Goal: Information Seeking & Learning: Learn about a topic

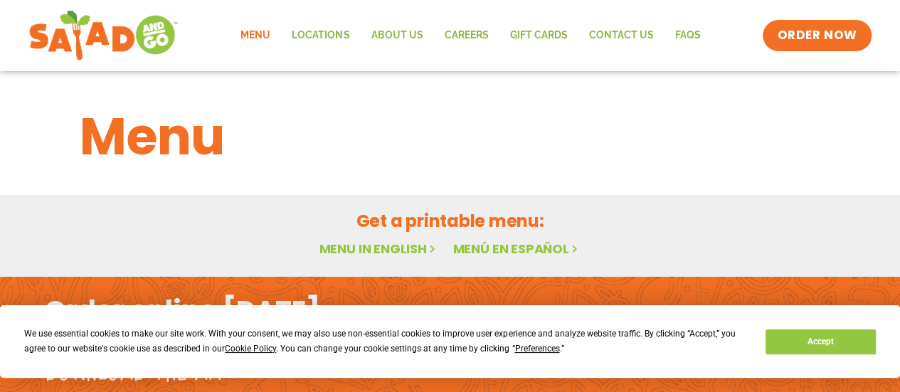
scroll to position [78, 0]
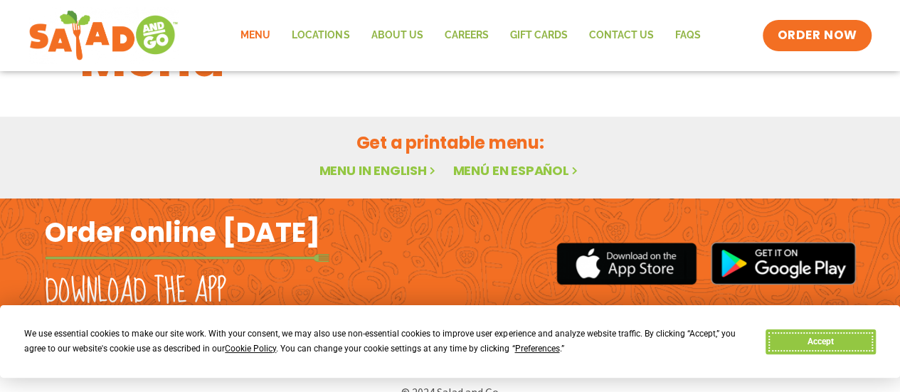
click at [796, 332] on button "Accept" at bounding box center [820, 341] width 110 height 25
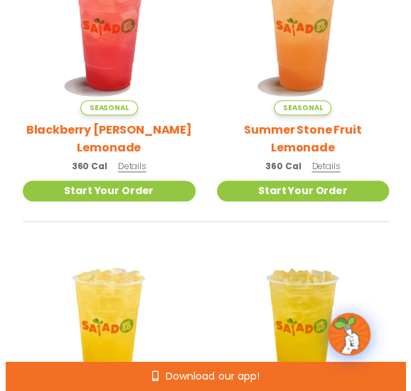
scroll to position [252, 0]
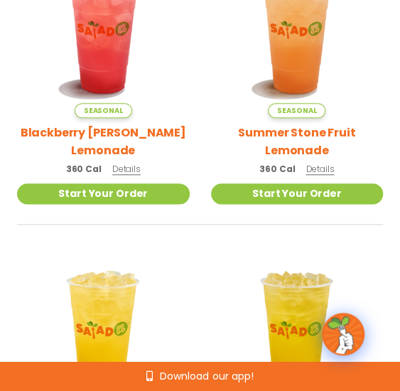
click at [128, 170] on span "Details" at bounding box center [126, 169] width 28 height 12
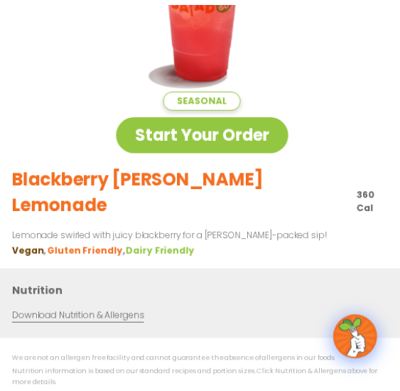
scroll to position [0, 0]
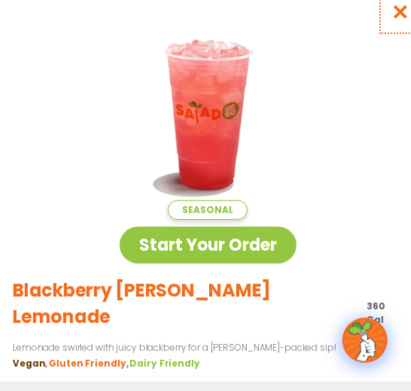
drag, startPoint x: 380, startPoint y: 28, endPoint x: 164, endPoint y: 179, distance: 263.6
click at [380, 28] on icon "Close modal" at bounding box center [388, 23] width 18 height 15
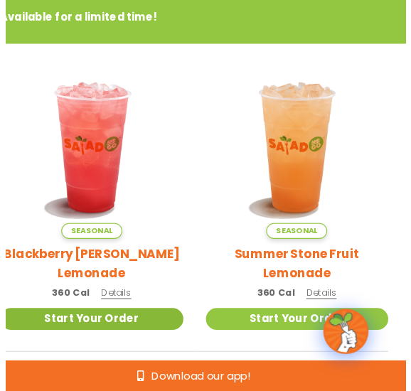
scroll to position [124, 0]
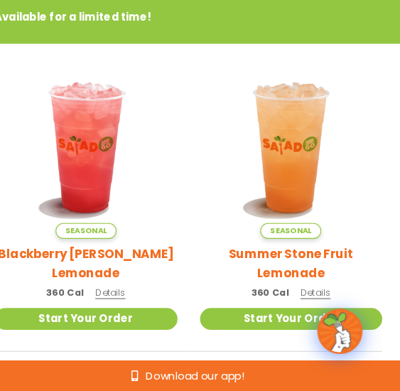
click at [324, 296] on span "Details" at bounding box center [320, 298] width 28 height 12
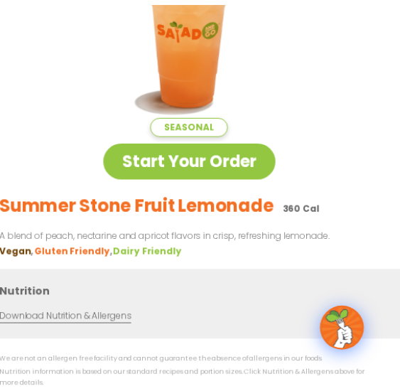
scroll to position [0, 0]
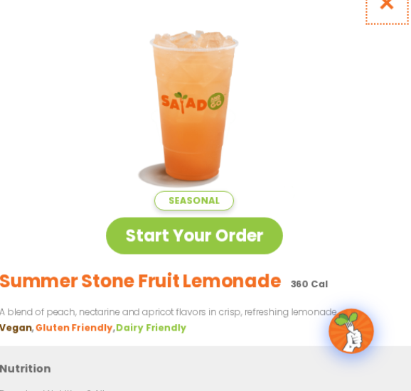
click at [379, 23] on icon "Close modal" at bounding box center [388, 23] width 18 height 15
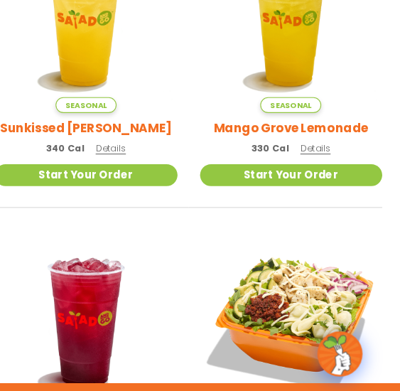
click at [131, 147] on div "Seasonal Sunkissed [PERSON_NAME] 340 Cal Details" at bounding box center [103, 45] width 173 height 220
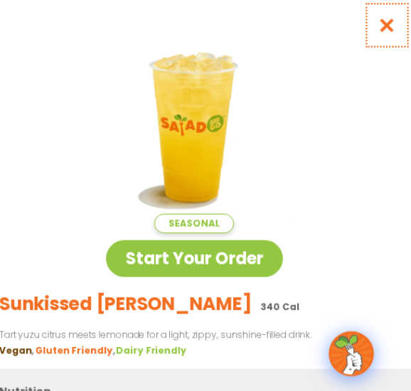
click at [379, 30] on icon "Close modal" at bounding box center [388, 23] width 18 height 15
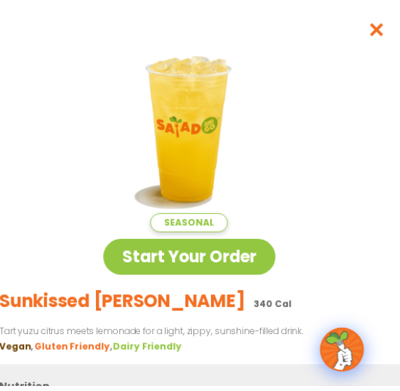
scroll to position [564, 0]
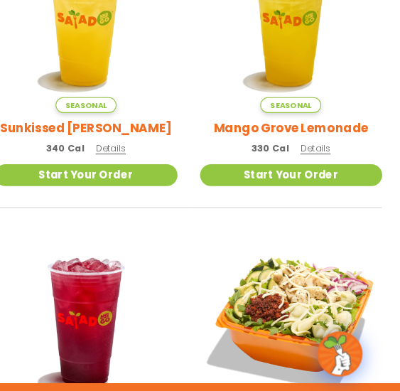
click at [317, 137] on span "Details" at bounding box center [320, 140] width 28 height 12
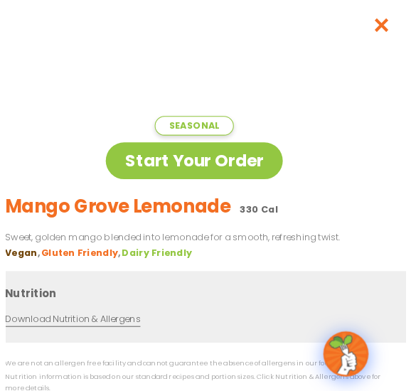
scroll to position [569, 0]
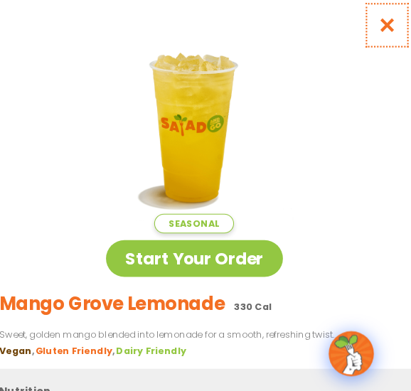
click at [383, 23] on icon "Close modal" at bounding box center [388, 23] width 18 height 15
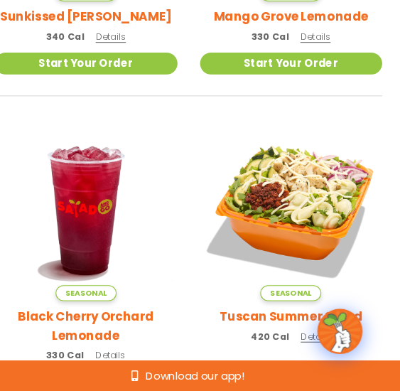
scroll to position [673, 0]
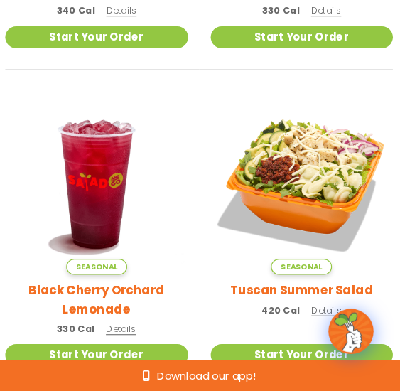
click at [123, 333] on span "Details" at bounding box center [126, 332] width 28 height 12
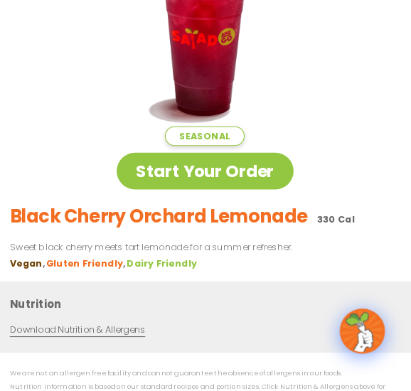
scroll to position [0, 0]
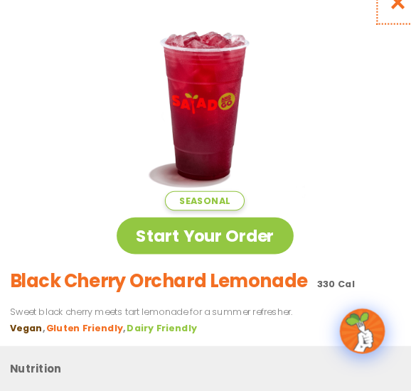
click at [379, 29] on icon "Close modal" at bounding box center [388, 23] width 18 height 15
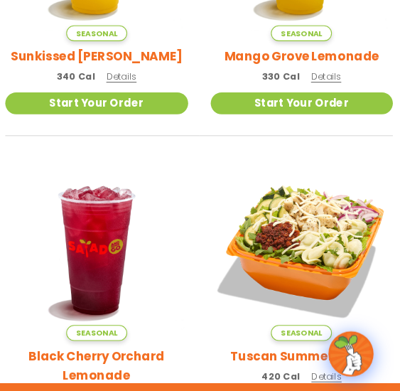
scroll to position [563, 0]
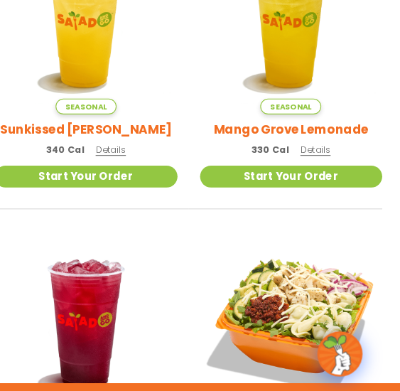
click at [316, 144] on span "Details" at bounding box center [320, 141] width 28 height 12
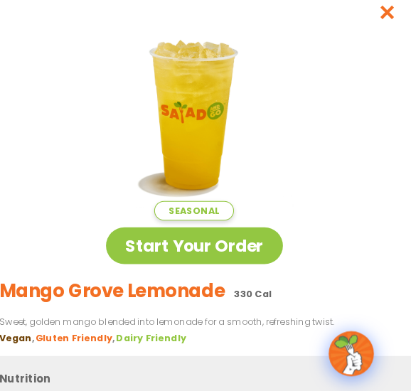
scroll to position [13, 0]
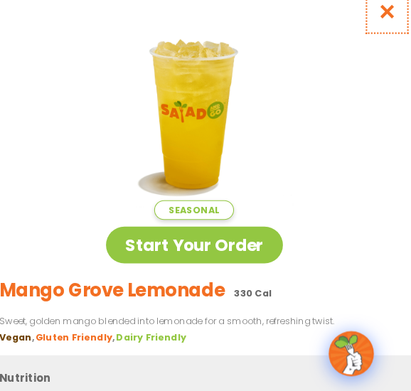
click at [379, 17] on icon "Close modal" at bounding box center [388, 11] width 18 height 15
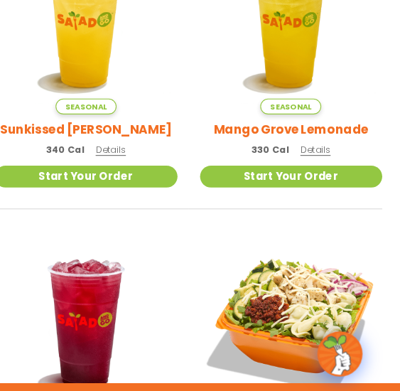
click at [119, 143] on span "Details" at bounding box center [126, 141] width 28 height 12
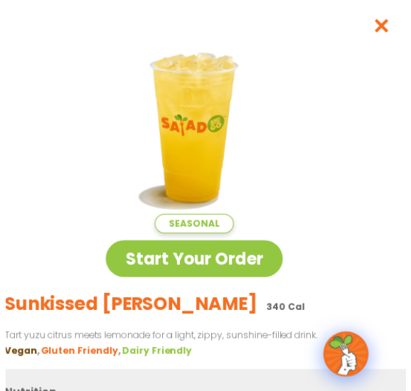
scroll to position [568, 0]
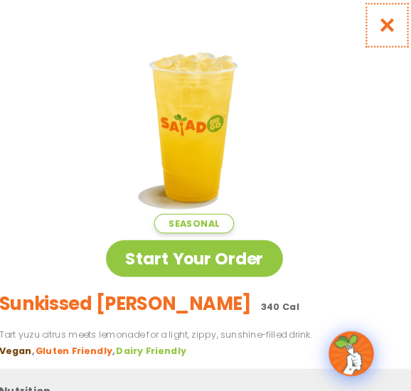
click at [379, 26] on icon "Close modal" at bounding box center [388, 23] width 18 height 15
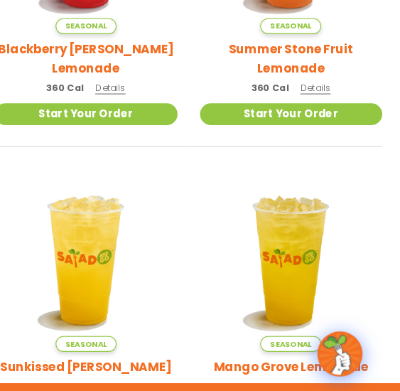
scroll to position [337, 0]
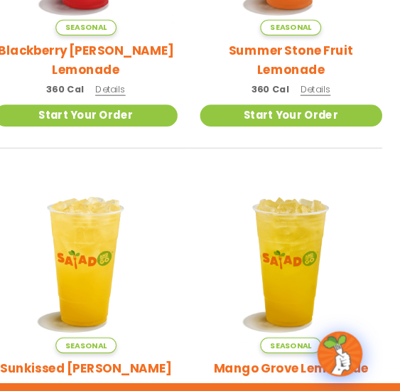
click at [319, 80] on span "Details" at bounding box center [320, 84] width 28 height 12
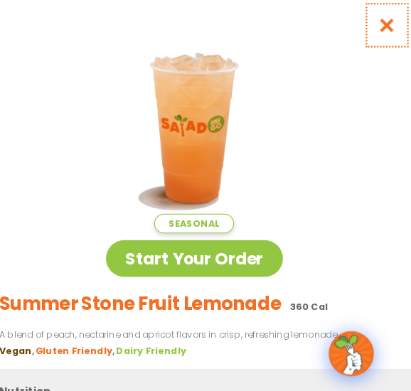
click at [380, 23] on icon "Close modal" at bounding box center [388, 23] width 18 height 15
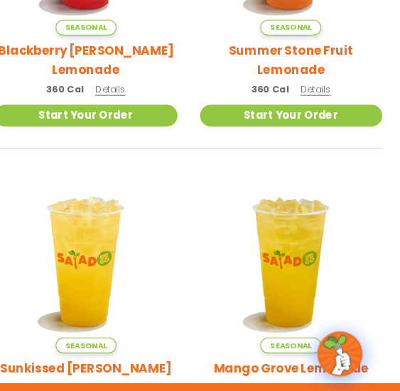
click at [115, 81] on span "Details" at bounding box center [126, 84] width 28 height 12
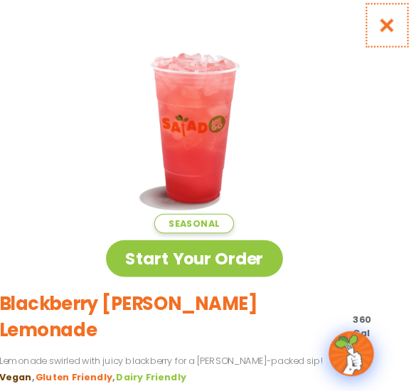
click at [379, 24] on icon "Close modal" at bounding box center [388, 23] width 18 height 15
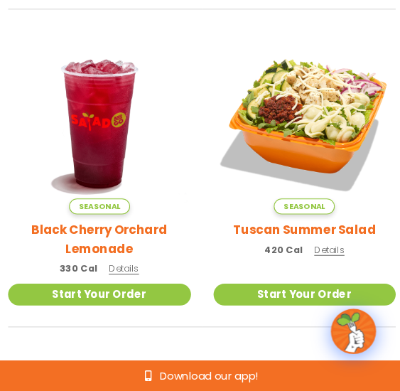
scroll to position [0, 0]
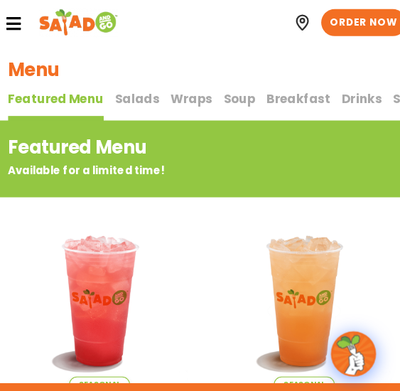
click at [139, 88] on span "Salads" at bounding box center [139, 93] width 42 height 16
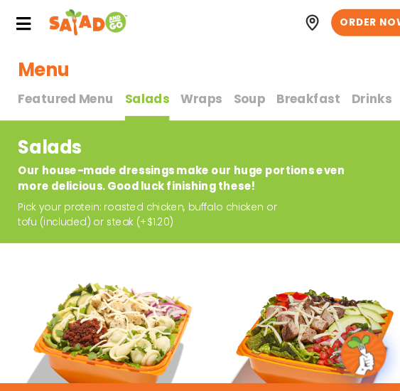
scroll to position [0, 77]
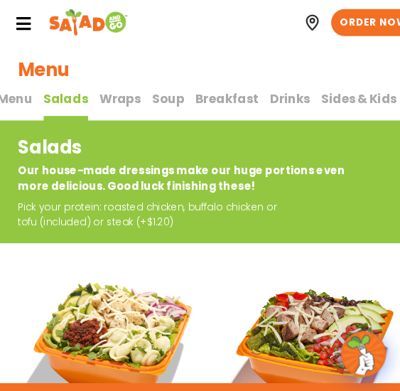
click at [176, 53] on h1 "Menu" at bounding box center [200, 65] width 366 height 25
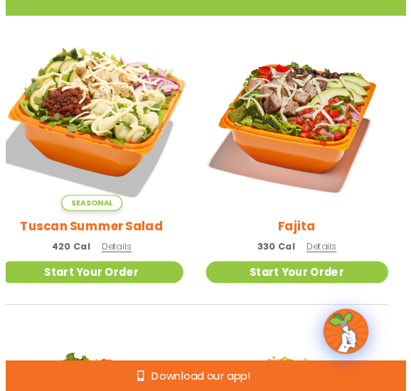
scroll to position [195, 0]
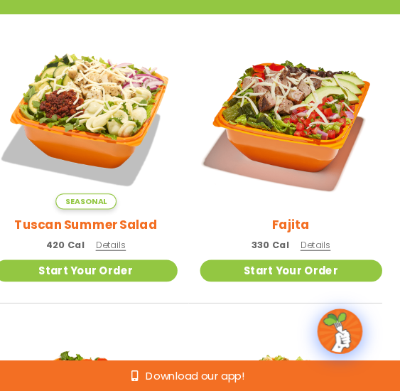
click at [124, 257] on span "Details" at bounding box center [126, 252] width 28 height 12
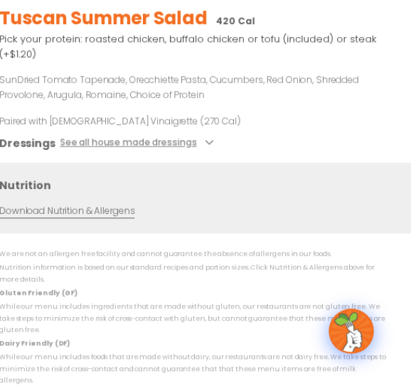
scroll to position [0, 0]
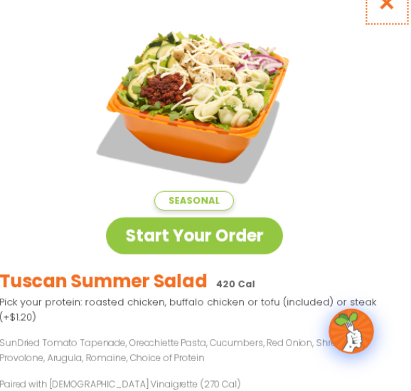
click at [379, 28] on icon "Close modal" at bounding box center [388, 23] width 18 height 15
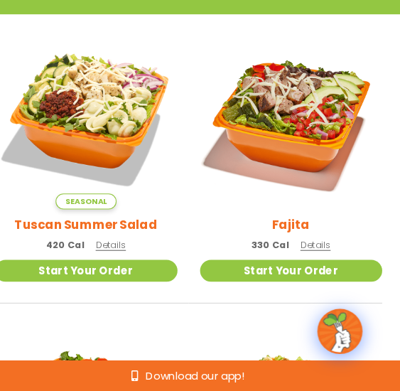
click at [325, 254] on span "Details" at bounding box center [320, 252] width 28 height 12
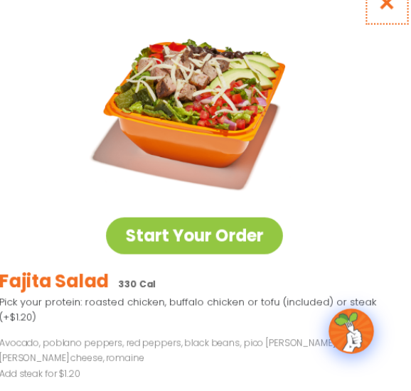
click at [380, 31] on icon "Close modal" at bounding box center [388, 23] width 18 height 15
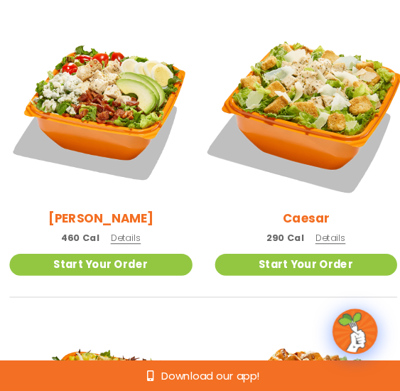
scroll to position [489, 0]
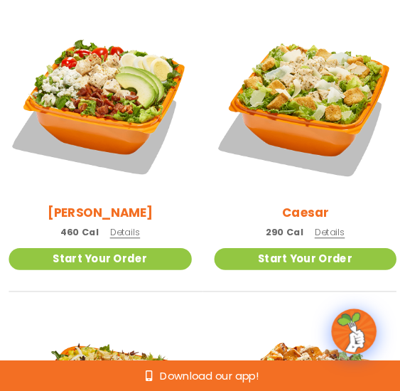
click at [130, 242] on span "Details" at bounding box center [126, 241] width 28 height 12
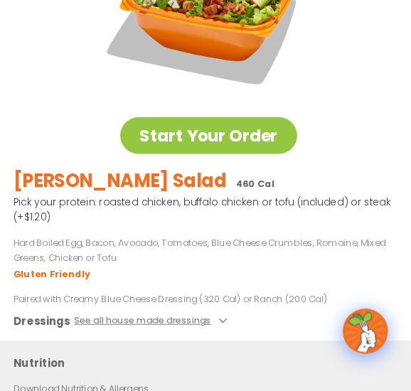
scroll to position [0, 0]
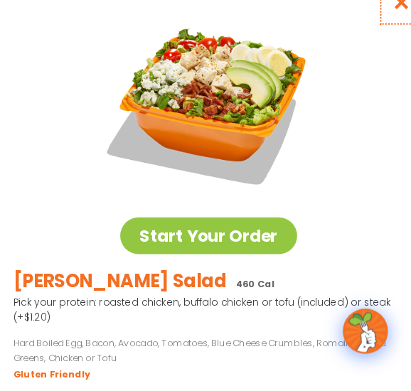
click at [379, 26] on icon "Close modal" at bounding box center [388, 23] width 18 height 15
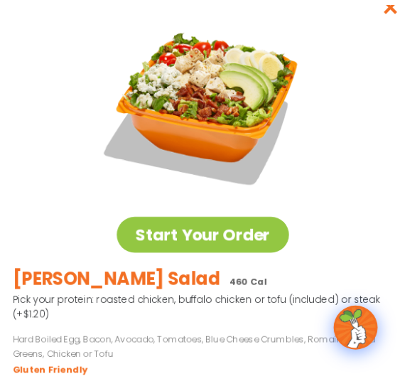
scroll to position [489, 0]
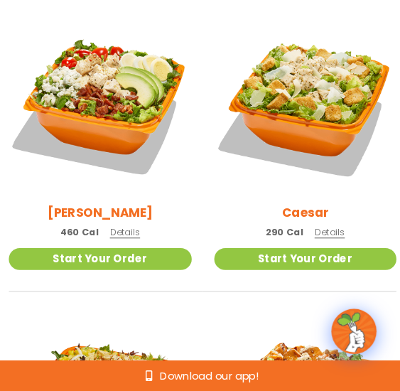
click at [308, 243] on span "Details" at bounding box center [320, 241] width 28 height 12
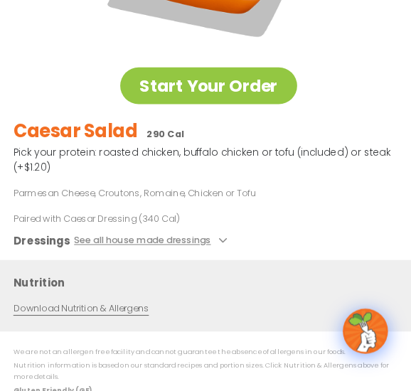
scroll to position [0, 0]
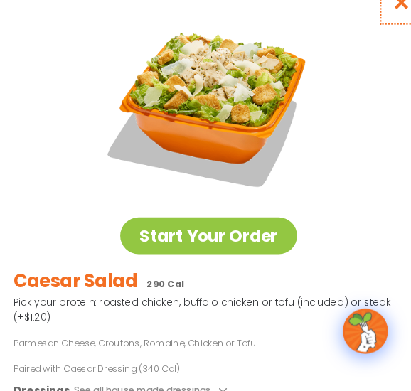
click at [375, 33] on button "Close modal" at bounding box center [388, 24] width 46 height 48
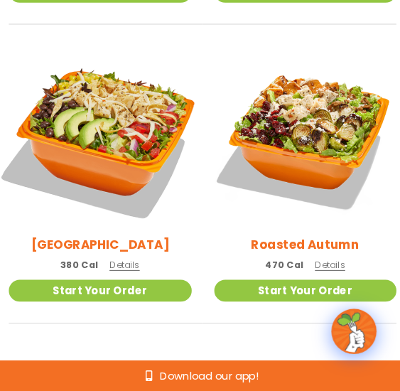
scroll to position [743, 0]
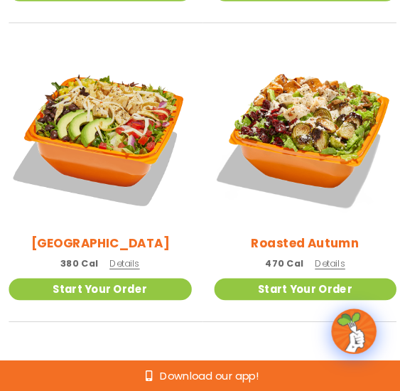
click at [134, 265] on span "Details" at bounding box center [126, 270] width 28 height 12
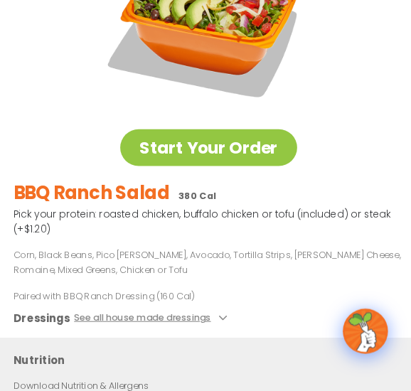
scroll to position [0, 0]
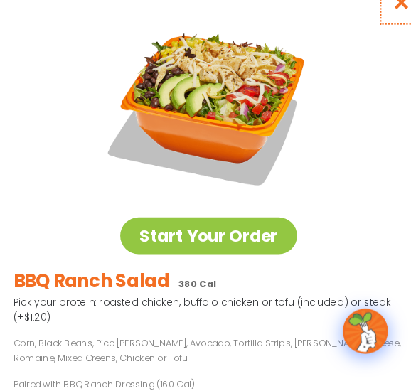
click at [385, 29] on button "Close modal" at bounding box center [388, 24] width 46 height 48
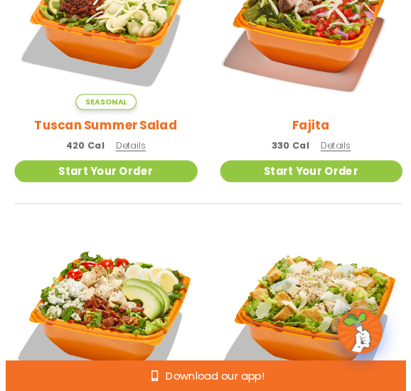
scroll to position [294, 0]
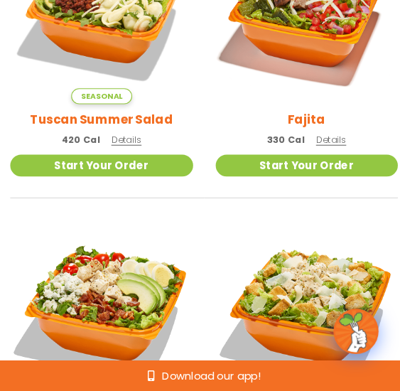
click at [127, 156] on span "Details" at bounding box center [126, 153] width 28 height 12
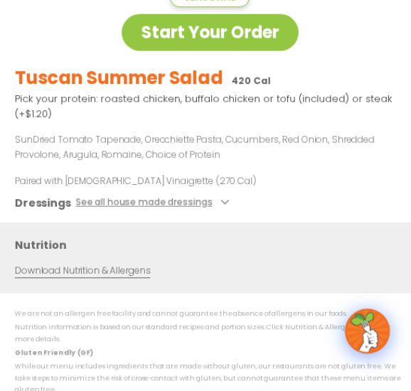
scroll to position [0, 0]
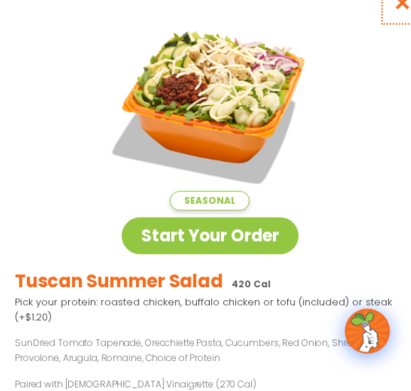
click at [383, 28] on icon "Close modal" at bounding box center [388, 23] width 18 height 15
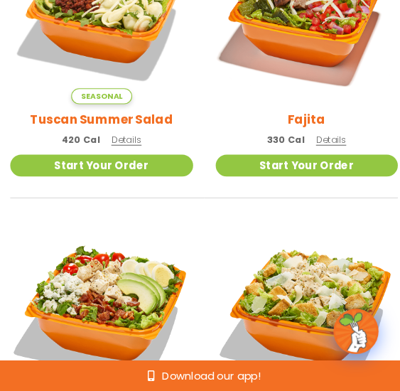
click at [319, 154] on span "Details" at bounding box center [320, 153] width 28 height 12
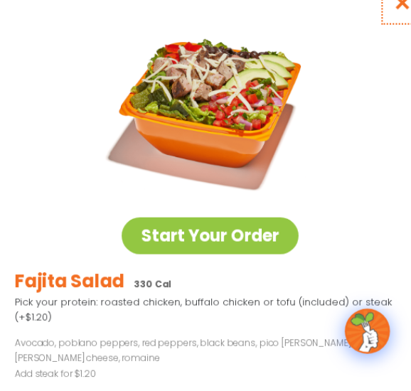
click at [379, 30] on icon "Close modal" at bounding box center [388, 23] width 18 height 15
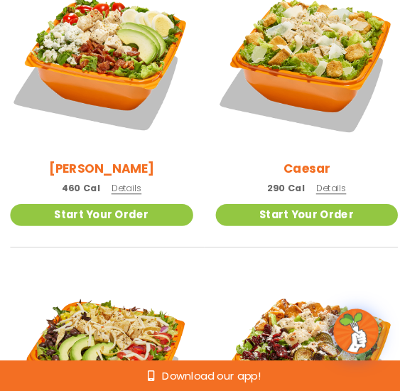
scroll to position [532, 0]
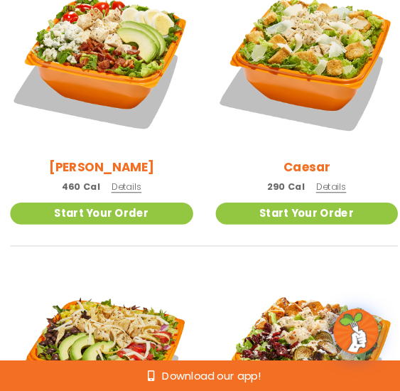
click at [132, 198] on span "Details" at bounding box center [126, 197] width 28 height 12
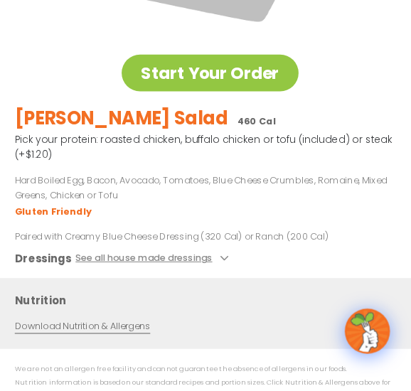
scroll to position [0, 0]
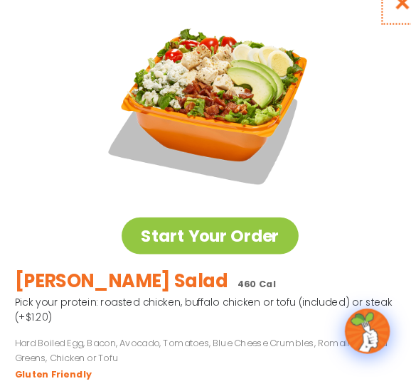
click at [379, 28] on icon "Close modal" at bounding box center [388, 23] width 18 height 15
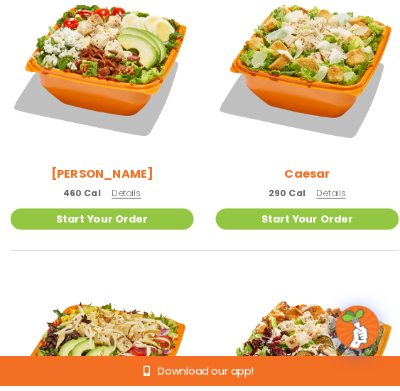
scroll to position [532, 0]
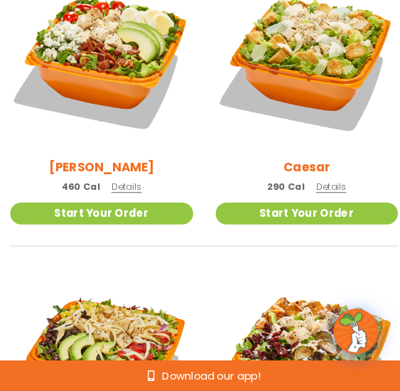
click at [328, 192] on span "Details" at bounding box center [320, 197] width 28 height 12
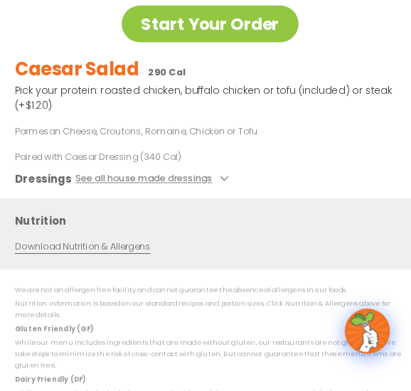
scroll to position [203, 0]
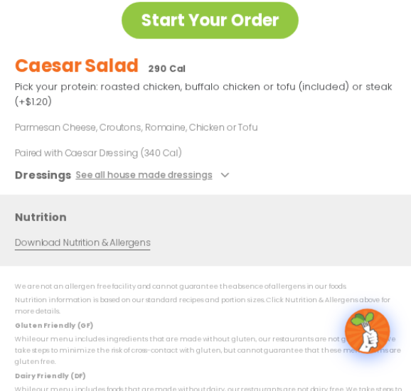
click at [201, 203] on div "Start Your Order Caesar Salad 290 Cal Pick your protein: roasted chicken, buffa…" at bounding box center [205, 195] width 411 height 391
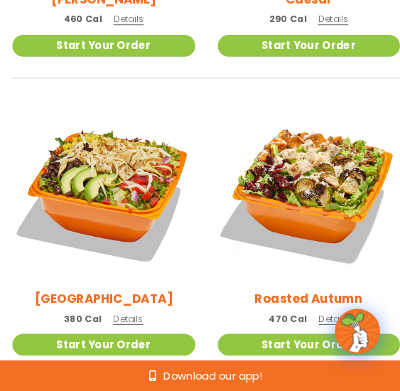
scroll to position [740, 0]
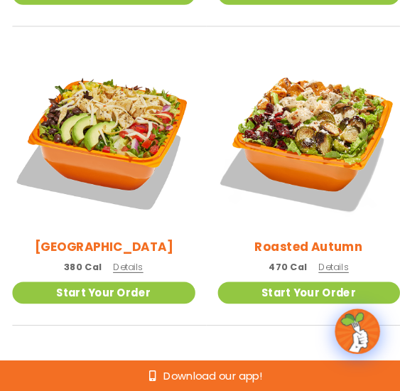
click at [132, 275] on span "Details" at bounding box center [126, 273] width 28 height 12
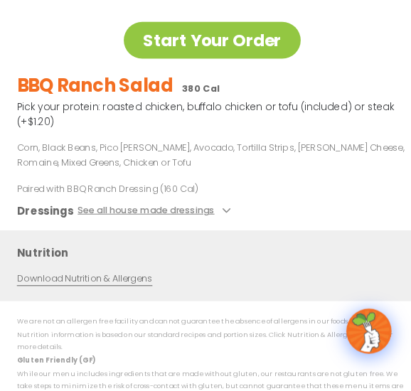
scroll to position [0, 0]
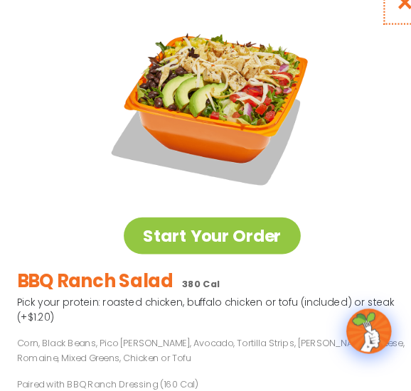
click at [379, 29] on icon "Close modal" at bounding box center [388, 23] width 18 height 15
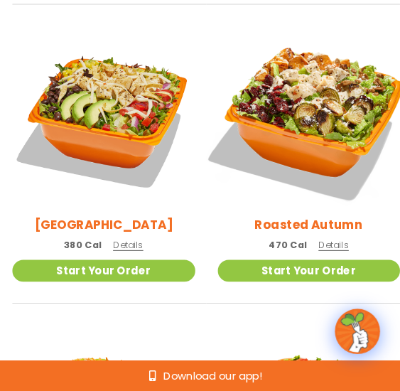
scroll to position [761, 0]
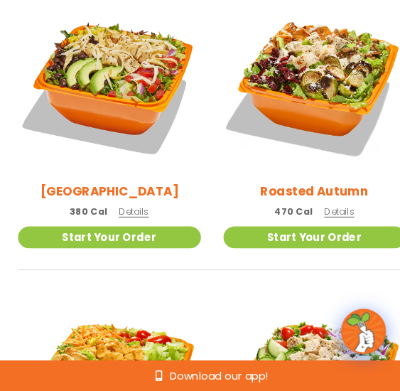
click at [328, 221] on span "Details" at bounding box center [321, 221] width 28 height 12
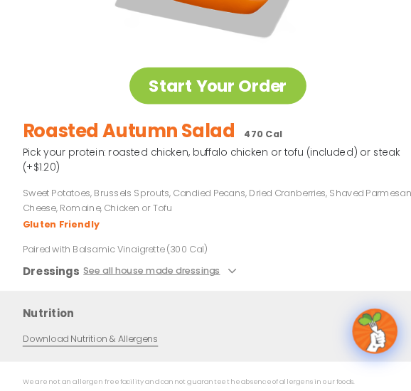
scroll to position [0, 0]
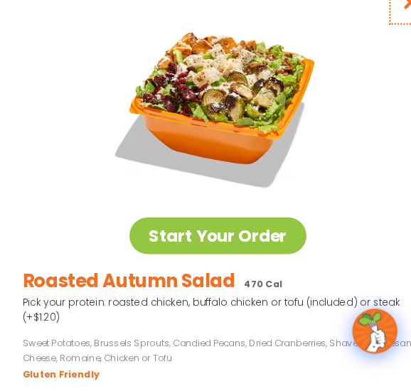
click at [379, 27] on icon "Close modal" at bounding box center [388, 23] width 18 height 15
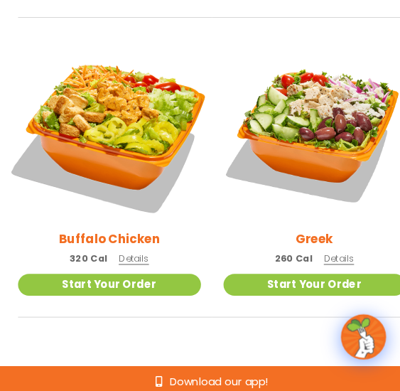
scroll to position [1036, 0]
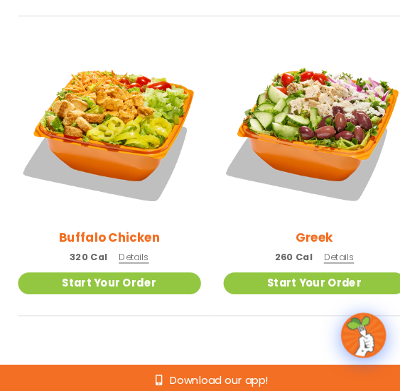
click at [130, 263] on span "Details" at bounding box center [126, 260] width 28 height 12
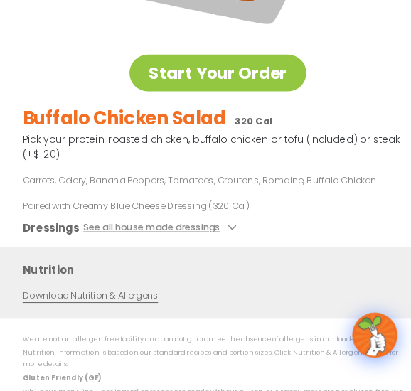
scroll to position [0, 0]
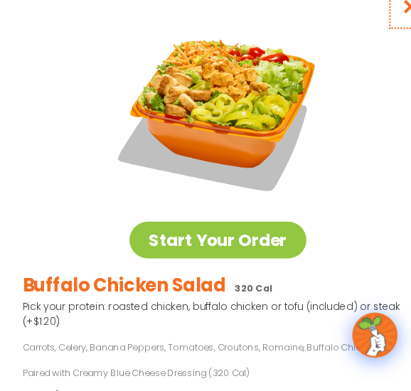
click at [380, 27] on icon "Close modal" at bounding box center [388, 23] width 18 height 15
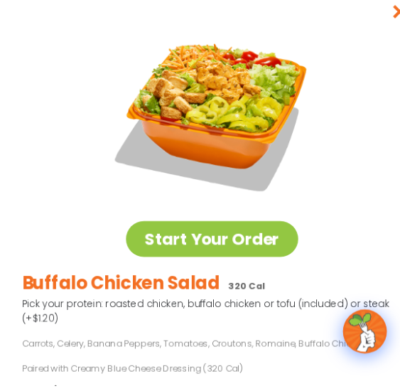
scroll to position [1036, 0]
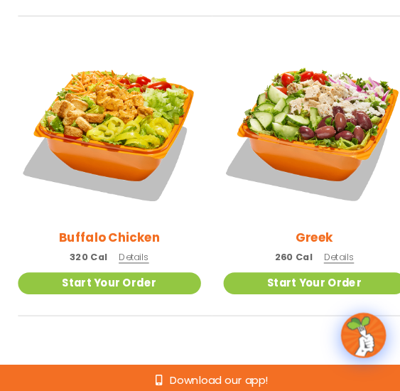
click at [320, 265] on p "260 Cal Details" at bounding box center [297, 259] width 75 height 15
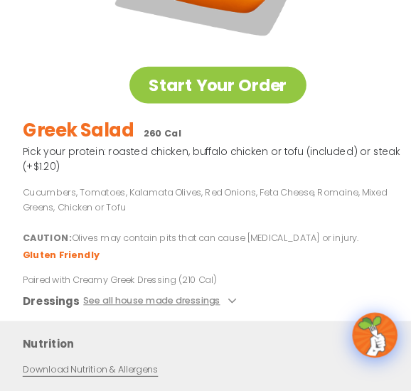
scroll to position [0, 0]
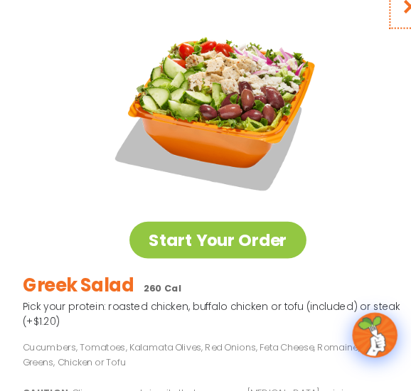
click at [383, 23] on icon "Close modal" at bounding box center [388, 23] width 18 height 15
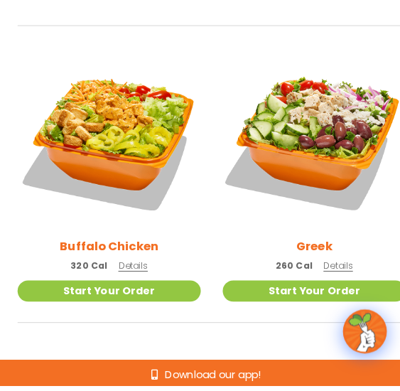
scroll to position [1036, 0]
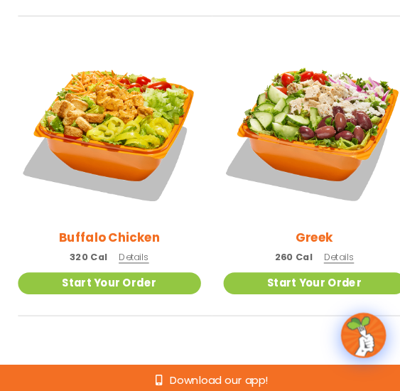
click at [128, 238] on h2 "Buffalo Chicken" at bounding box center [103, 242] width 96 height 18
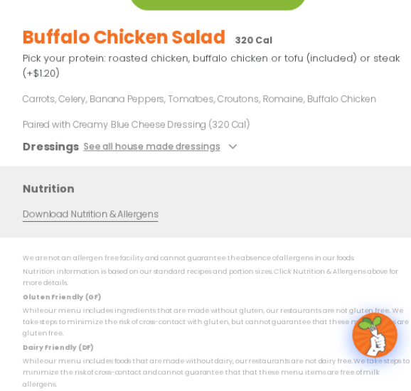
scroll to position [0, 0]
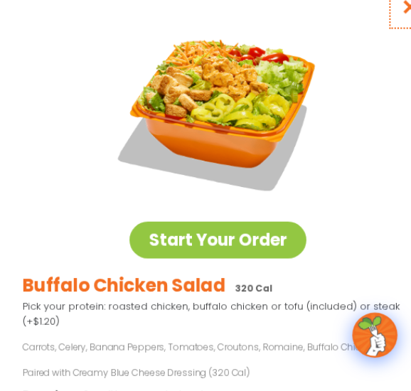
click at [382, 23] on icon "Close modal" at bounding box center [388, 23] width 18 height 15
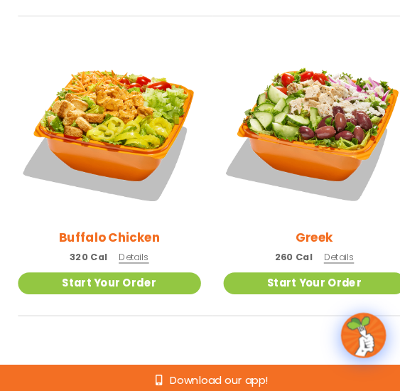
scroll to position [1045, 0]
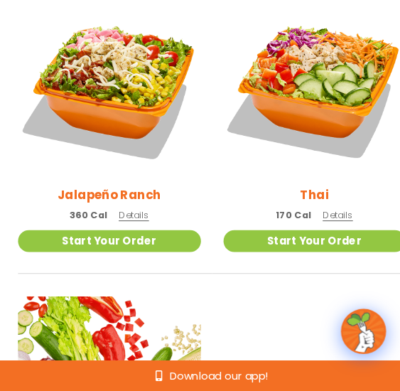
click at [128, 221] on span "Details" at bounding box center [126, 224] width 28 height 12
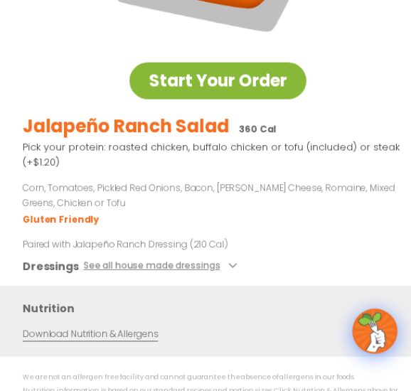
scroll to position [0, 0]
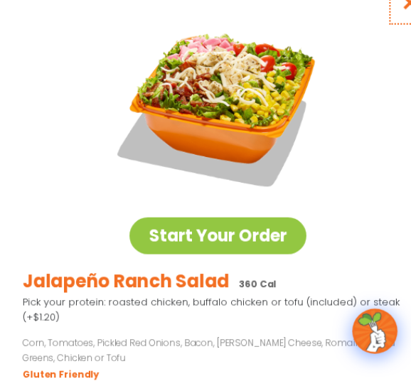
click at [379, 31] on icon "Close modal" at bounding box center [388, 23] width 18 height 15
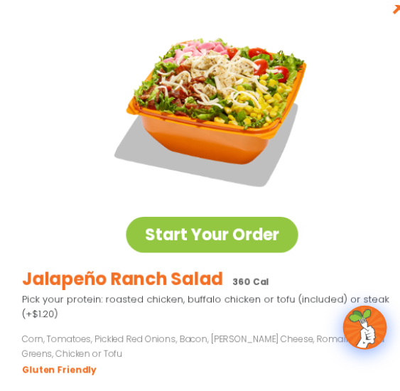
scroll to position [1354, 0]
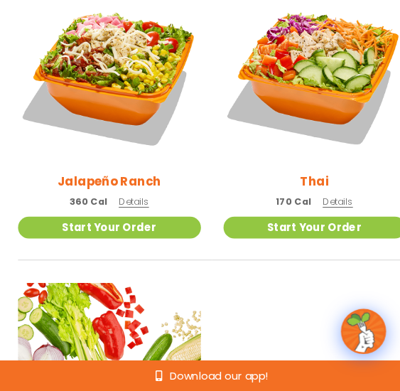
click at [312, 211] on span "Details" at bounding box center [319, 212] width 28 height 12
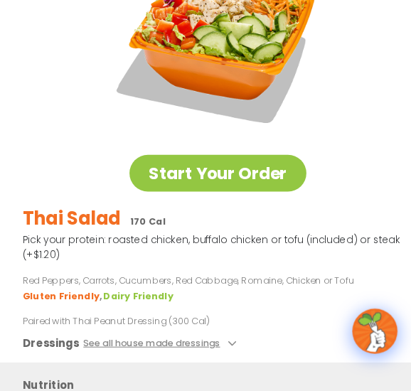
scroll to position [0, 0]
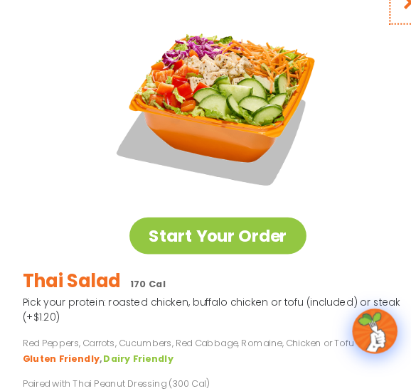
click at [380, 30] on icon "Close modal" at bounding box center [388, 23] width 18 height 15
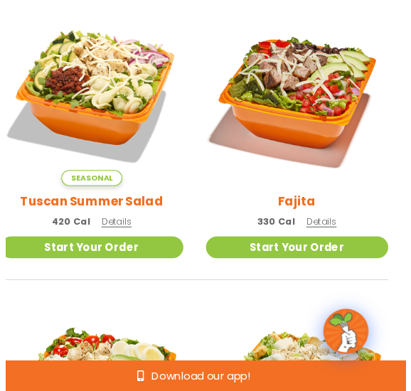
scroll to position [233, 0]
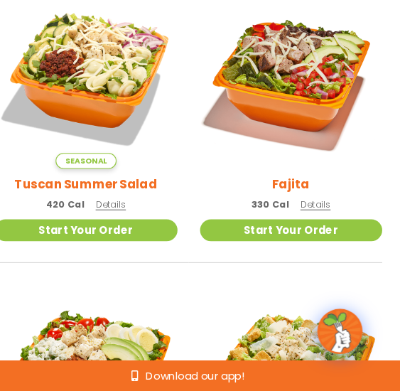
click at [125, 213] on span "Details" at bounding box center [126, 214] width 28 height 12
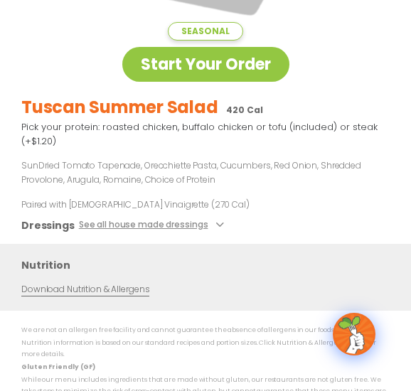
scroll to position [0, 0]
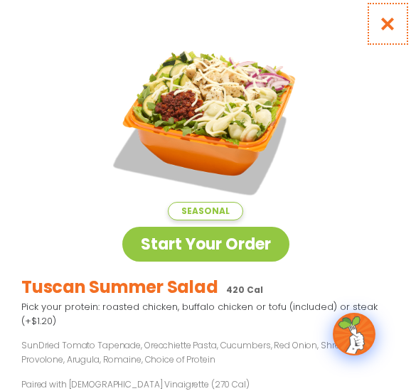
click at [380, 21] on icon "Close modal" at bounding box center [388, 23] width 18 height 15
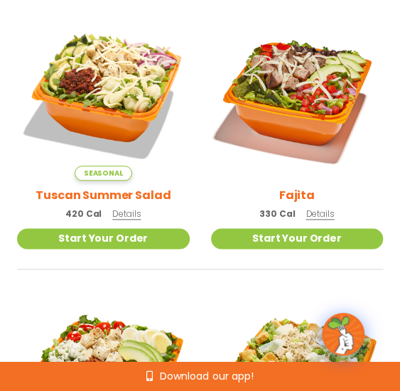
click at [320, 210] on span "Details" at bounding box center [320, 214] width 28 height 12
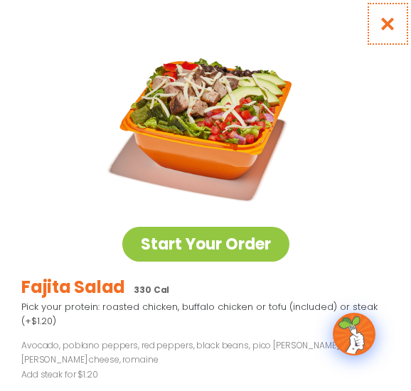
click at [379, 25] on icon "Close modal" at bounding box center [388, 23] width 18 height 15
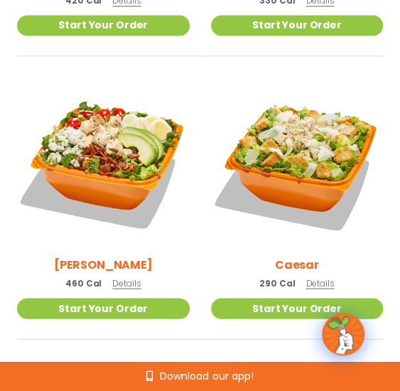
click at [122, 282] on span "Details" at bounding box center [126, 283] width 28 height 12
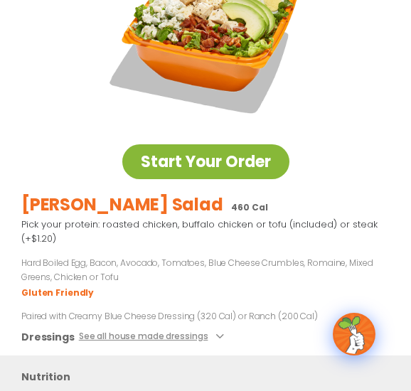
scroll to position [87, 0]
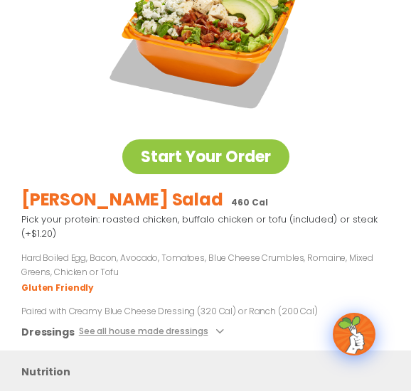
click at [148, 227] on p "Pick your protein: roasted chicken, buffalo chicken or tofu (included) or steak…" at bounding box center [205, 227] width 368 height 28
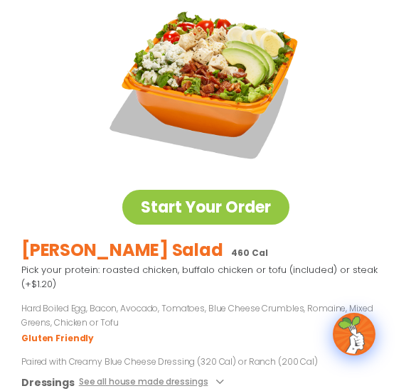
scroll to position [0, 0]
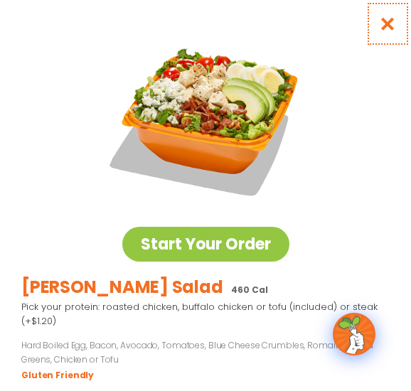
click at [379, 16] on icon "Close modal" at bounding box center [388, 23] width 18 height 15
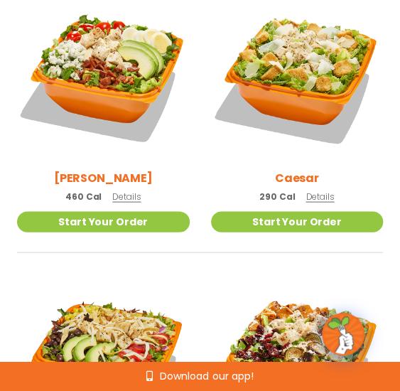
click at [316, 191] on span "Details" at bounding box center [320, 196] width 28 height 12
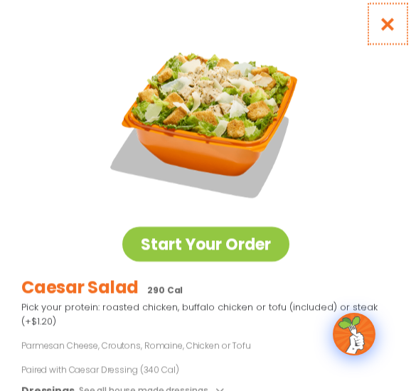
click at [390, 11] on button "Close modal" at bounding box center [388, 24] width 46 height 48
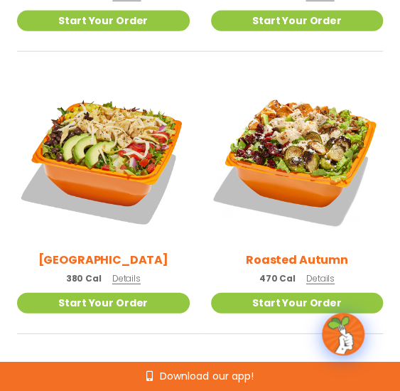
scroll to position [735, 0]
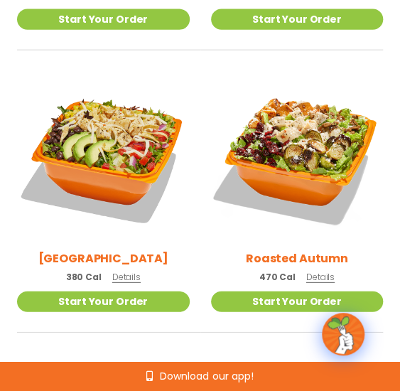
click at [121, 284] on div "BBQ Ranch 380 Cal Details" at bounding box center [103, 182] width 173 height 220
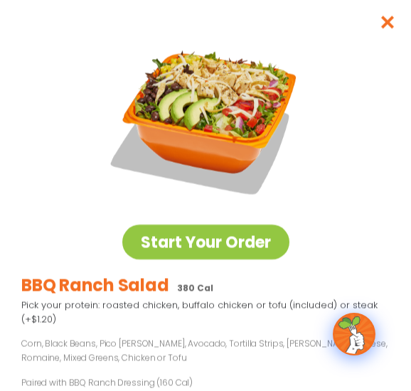
scroll to position [0, 0]
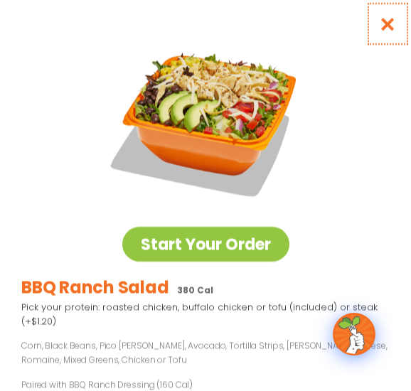
click at [379, 25] on icon "Close modal" at bounding box center [388, 23] width 18 height 15
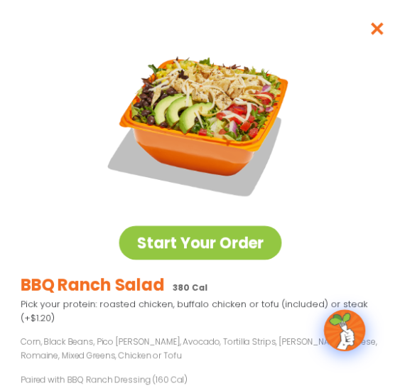
scroll to position [735, 0]
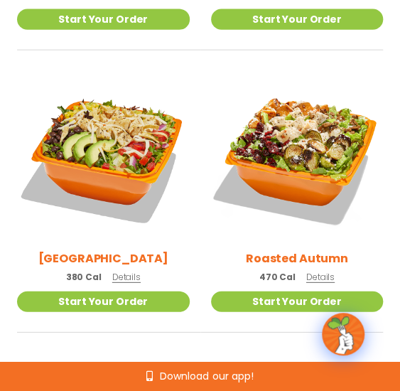
click at [312, 278] on span "Details" at bounding box center [321, 277] width 28 height 12
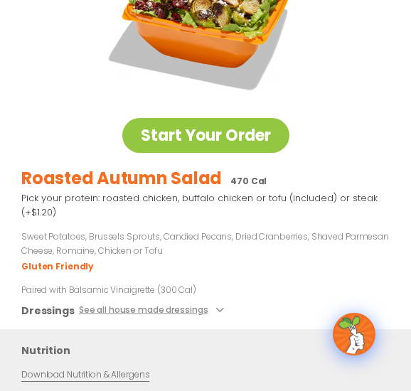
scroll to position [0, 0]
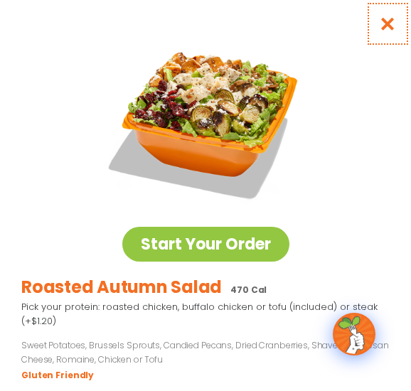
click at [380, 19] on icon "Close modal" at bounding box center [388, 23] width 18 height 15
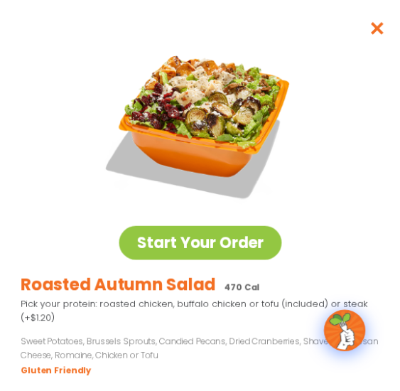
scroll to position [735, 0]
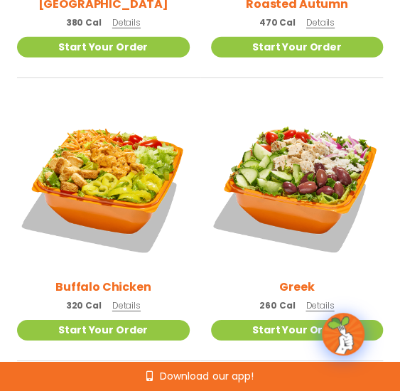
click at [121, 304] on span "Details" at bounding box center [126, 305] width 28 height 12
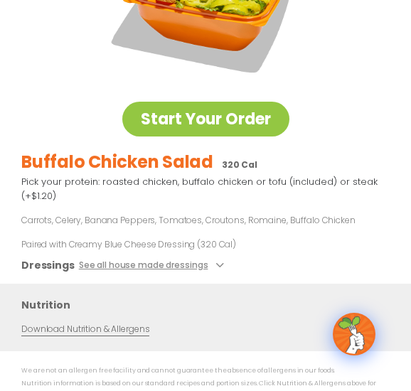
scroll to position [0, 0]
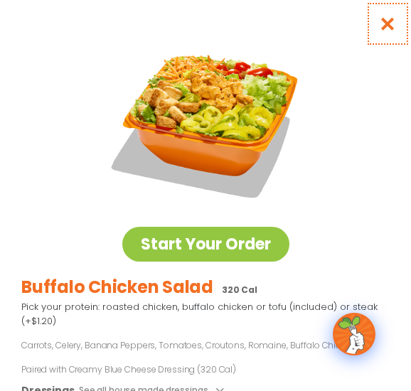
click at [383, 33] on button "Close modal" at bounding box center [388, 24] width 46 height 48
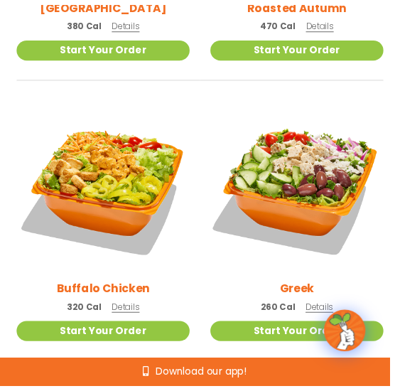
scroll to position [990, 0]
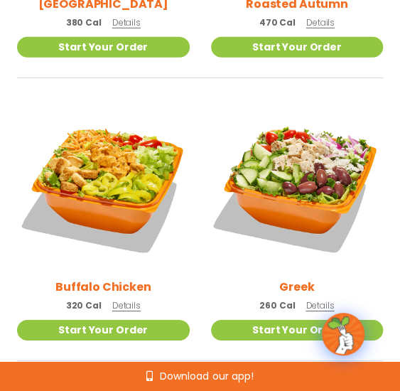
click at [312, 302] on span "Details" at bounding box center [320, 305] width 28 height 12
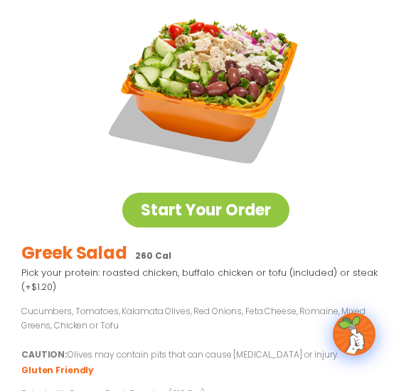
scroll to position [0, 0]
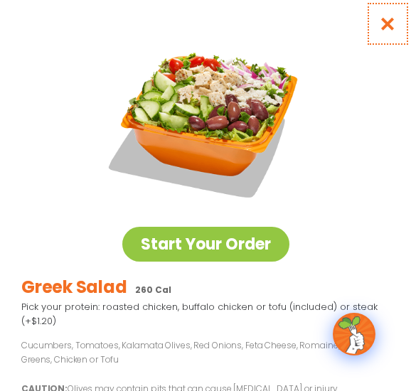
click at [379, 27] on icon "Close modal" at bounding box center [388, 23] width 18 height 15
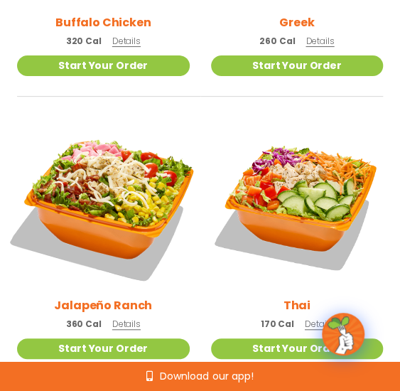
scroll to position [1265, 0]
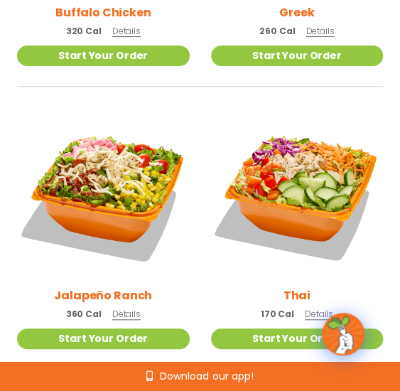
click at [135, 311] on span "Details" at bounding box center [126, 314] width 28 height 12
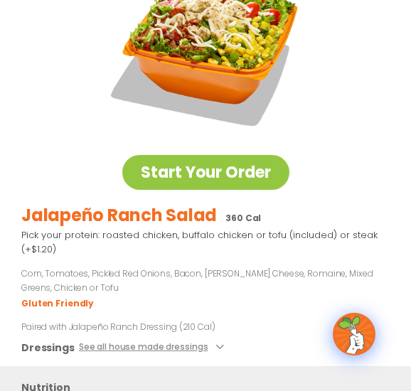
scroll to position [0, 0]
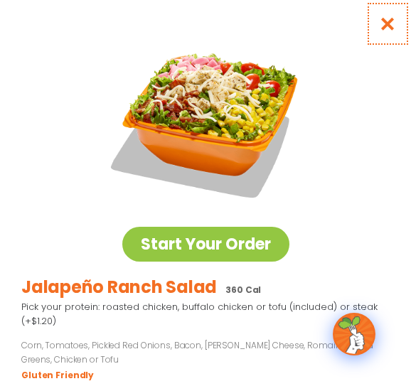
click at [390, 7] on button "Close modal" at bounding box center [388, 24] width 46 height 48
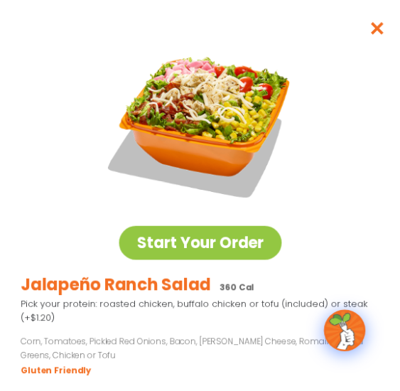
scroll to position [1265, 0]
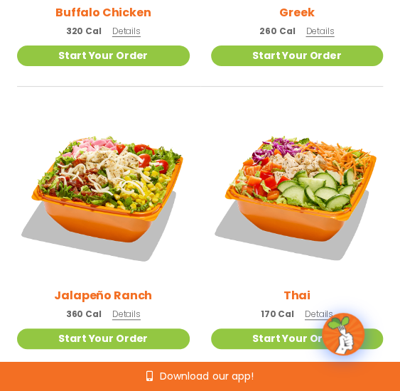
click at [305, 314] on span "Details" at bounding box center [319, 314] width 28 height 12
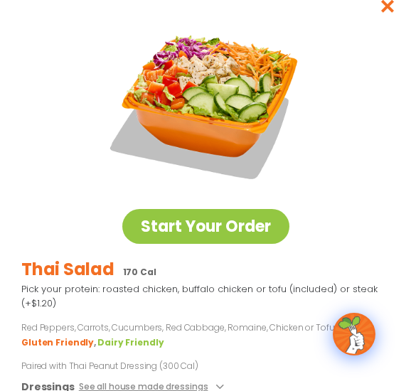
scroll to position [7, 0]
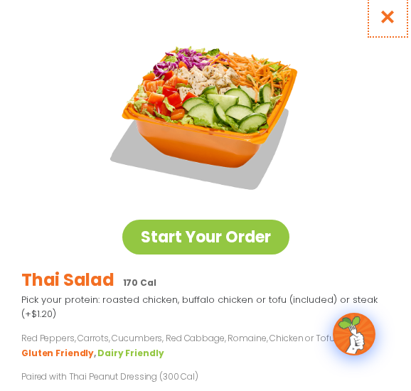
click at [387, 1] on button "Close modal" at bounding box center [388, 17] width 46 height 48
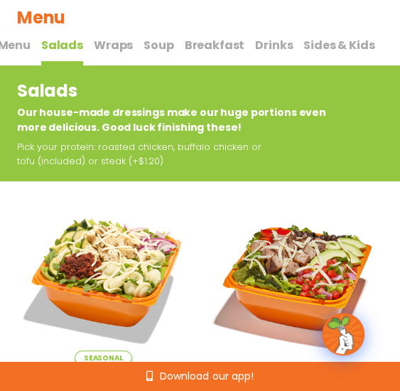
scroll to position [0, 0]
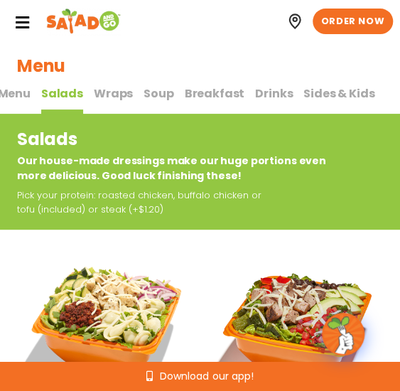
click at [105, 89] on span "Wraps" at bounding box center [113, 93] width 39 height 16
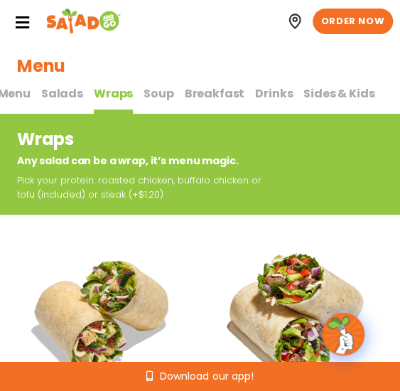
click at [55, 89] on span "Salads" at bounding box center [62, 93] width 42 height 16
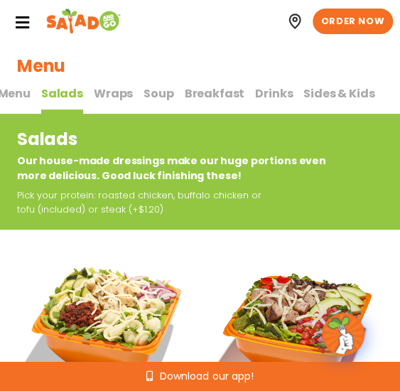
click at [105, 91] on span "Wraps" at bounding box center [113, 93] width 39 height 16
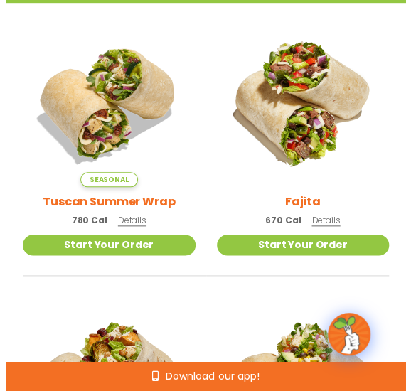
scroll to position [216, 0]
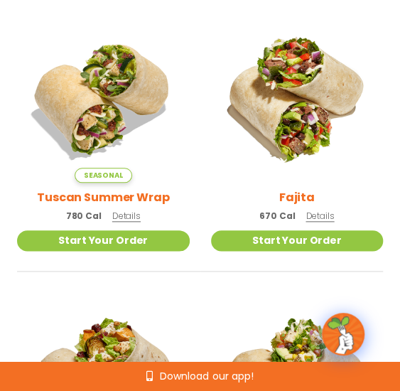
click at [129, 215] on span "Details" at bounding box center [126, 216] width 28 height 12
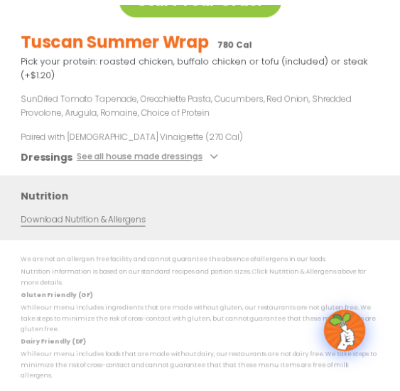
scroll to position [0, 0]
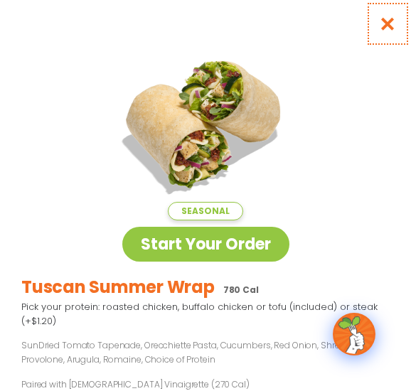
click at [378, 33] on button "Close modal" at bounding box center [388, 24] width 46 height 48
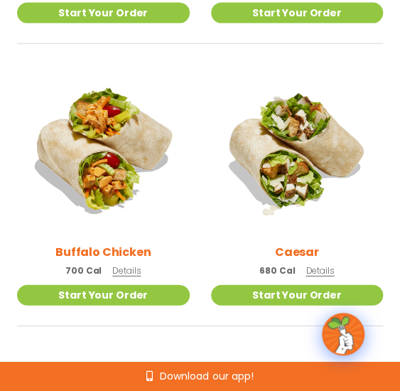
scroll to position [728, 0]
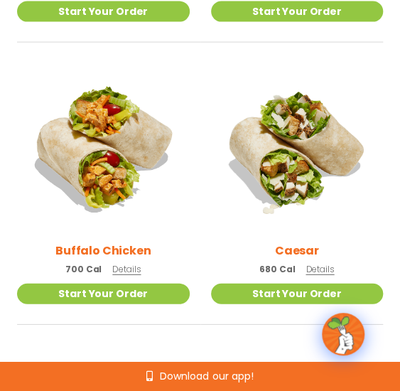
click at [127, 270] on span "Details" at bounding box center [126, 269] width 28 height 12
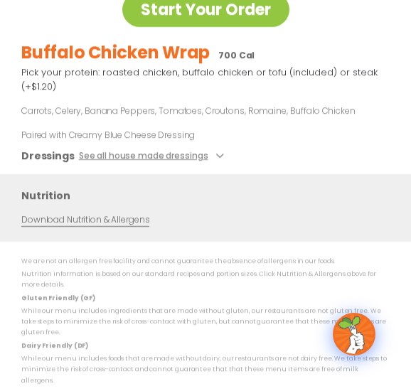
scroll to position [0, 0]
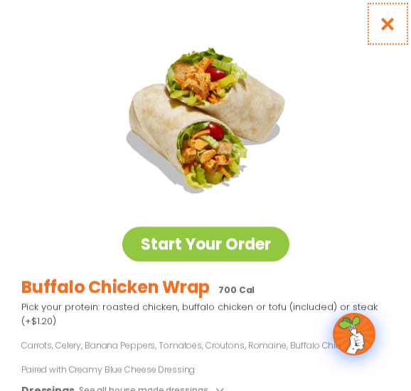
click at [388, 19] on button "Close modal" at bounding box center [388, 24] width 46 height 48
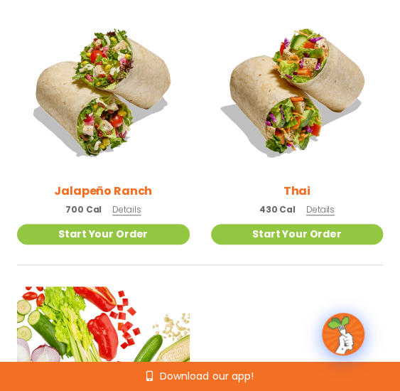
scroll to position [1355, 0]
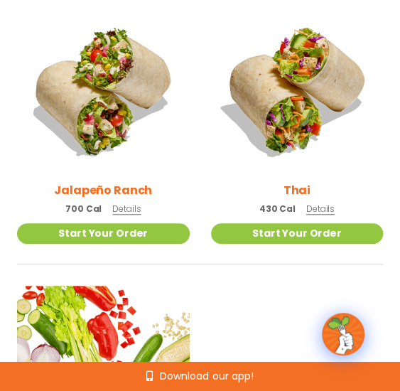
click at [324, 206] on span "Details" at bounding box center [321, 209] width 28 height 12
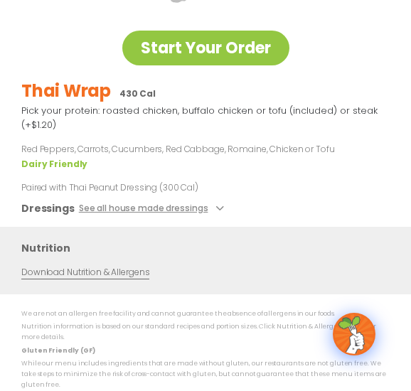
scroll to position [177, 0]
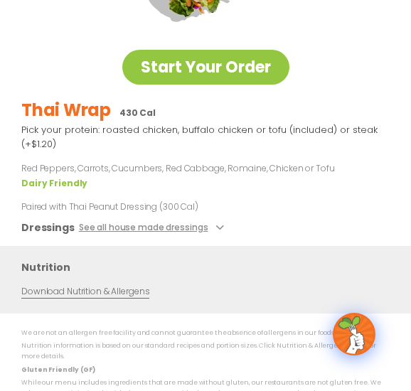
click at [185, 188] on ul "Dairy Friendly" at bounding box center [205, 183] width 368 height 14
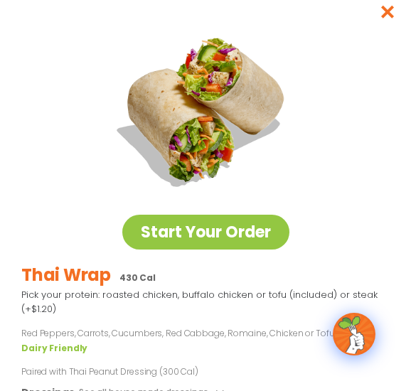
scroll to position [0, 0]
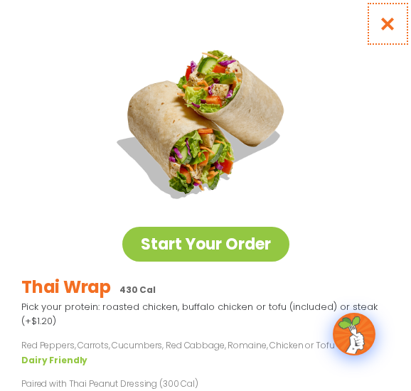
click at [385, 23] on button "Close modal" at bounding box center [388, 24] width 46 height 48
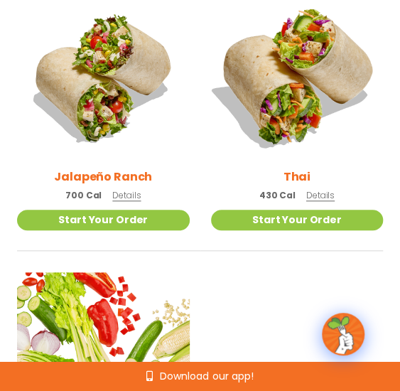
scroll to position [1367, 0]
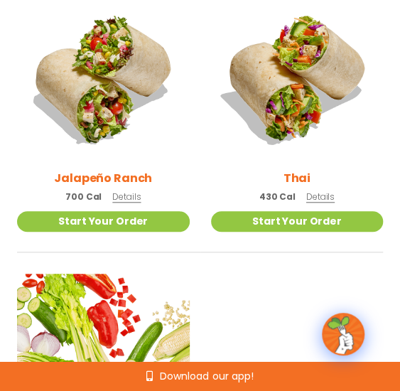
click at [125, 193] on span "Details" at bounding box center [126, 197] width 28 height 12
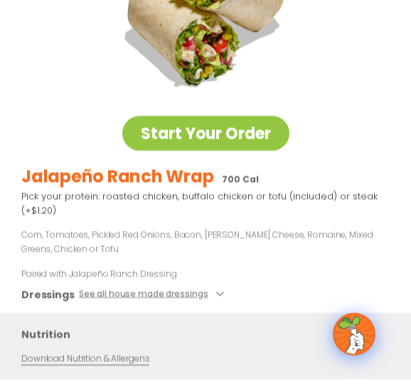
scroll to position [0, 0]
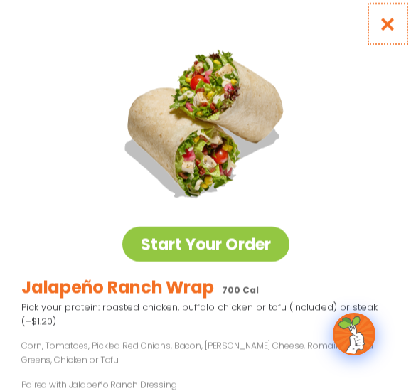
click at [379, 27] on icon "Close modal" at bounding box center [388, 23] width 18 height 15
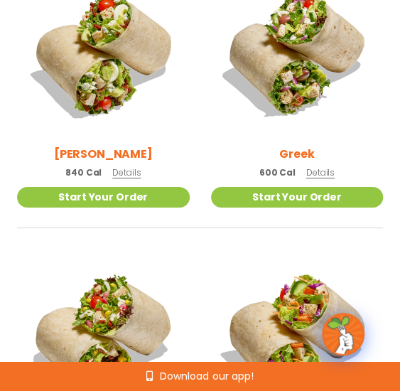
click at [317, 169] on span "Details" at bounding box center [321, 172] width 28 height 12
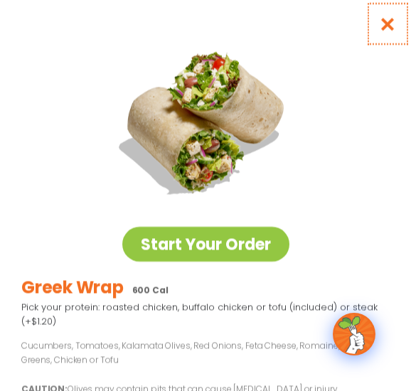
click at [384, 34] on button "Close modal" at bounding box center [388, 24] width 46 height 48
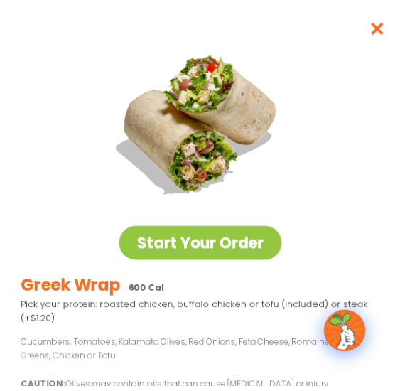
scroll to position [1108, 0]
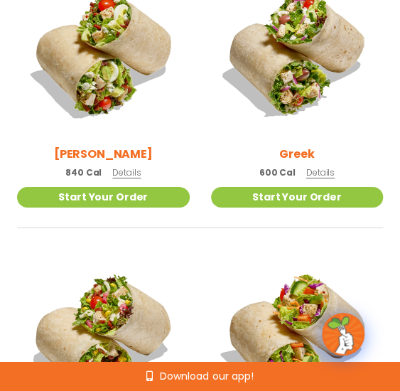
click at [124, 170] on span "Details" at bounding box center [126, 172] width 28 height 12
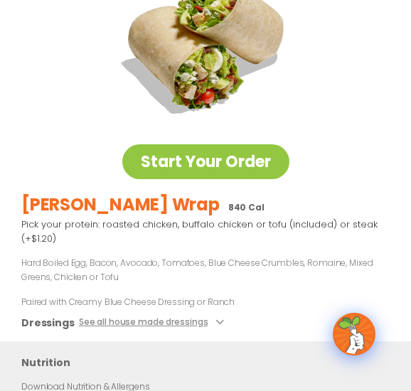
scroll to position [0, 0]
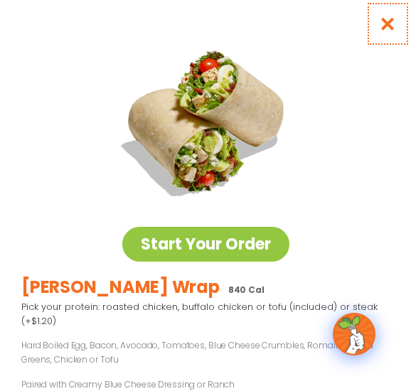
click at [383, 25] on icon "Close modal" at bounding box center [388, 23] width 18 height 15
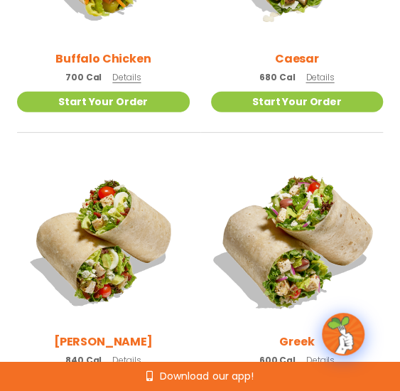
scroll to position [852, 0]
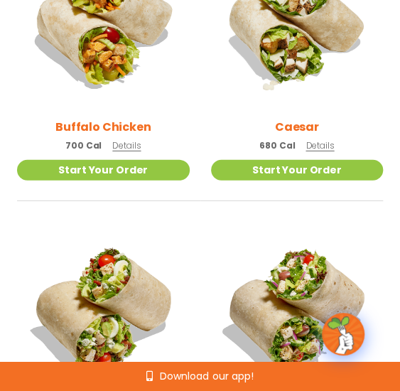
click at [312, 144] on span "Details" at bounding box center [320, 145] width 28 height 12
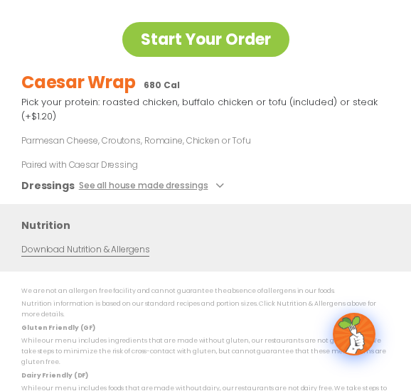
scroll to position [16, 0]
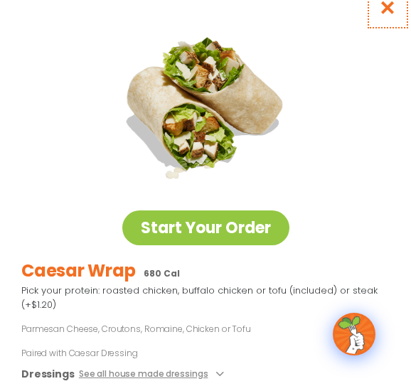
click at [384, 8] on icon "Close modal" at bounding box center [388, 7] width 18 height 15
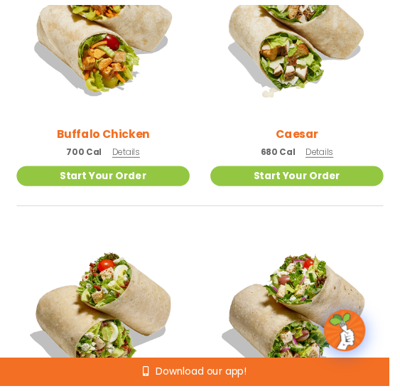
scroll to position [852, 0]
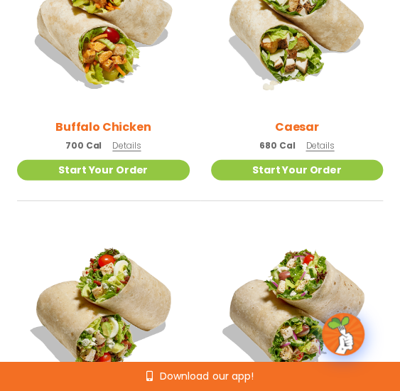
click at [138, 142] on span "Details" at bounding box center [126, 145] width 28 height 12
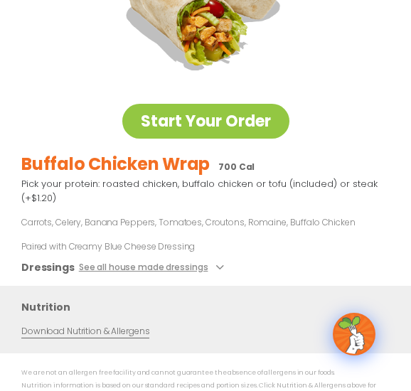
scroll to position [0, 0]
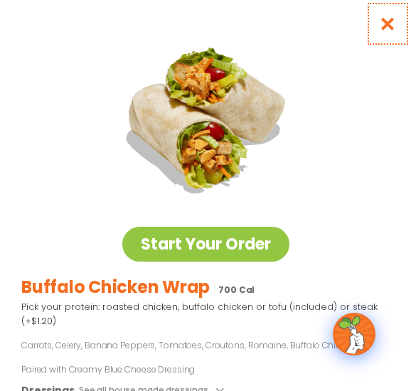
click at [379, 18] on icon "Close modal" at bounding box center [388, 23] width 18 height 15
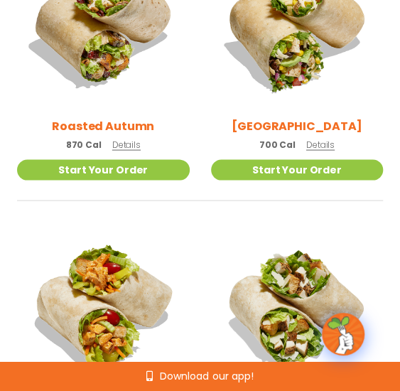
click at [316, 141] on span "Details" at bounding box center [321, 144] width 28 height 12
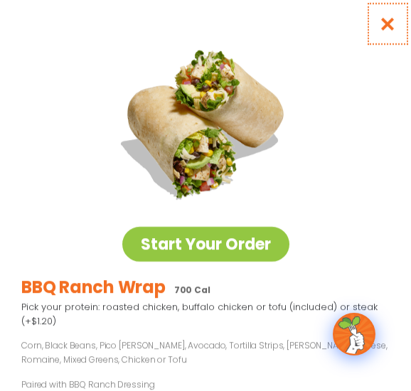
click at [380, 26] on icon "Close modal" at bounding box center [388, 23] width 18 height 15
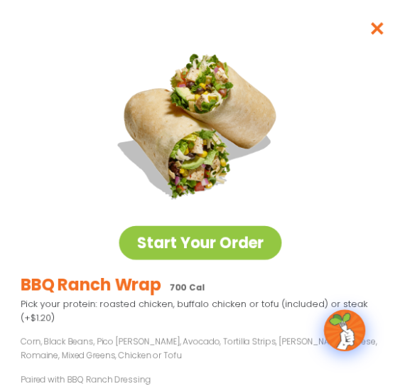
scroll to position [570, 0]
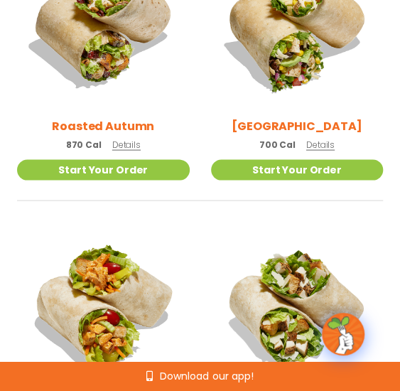
click at [134, 135] on div "Roasted Autumn 870 Cal Details" at bounding box center [103, 49] width 173 height 220
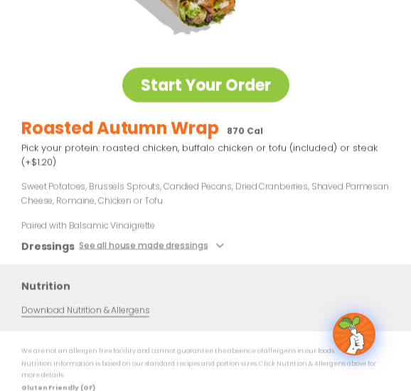
scroll to position [0, 0]
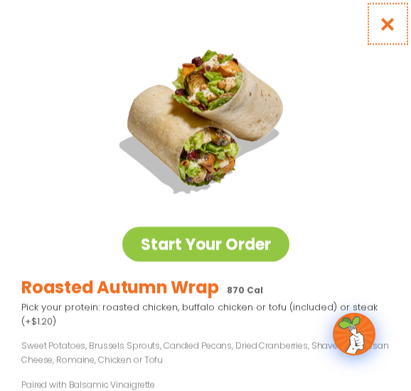
click at [368, 40] on button "Close modal" at bounding box center [388, 24] width 46 height 48
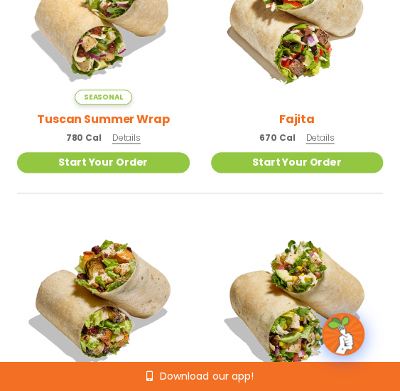
click at [329, 134] on span "Details" at bounding box center [320, 138] width 28 height 12
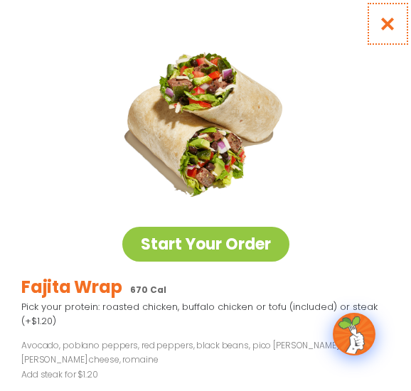
click at [376, 33] on button "Close modal" at bounding box center [388, 24] width 46 height 48
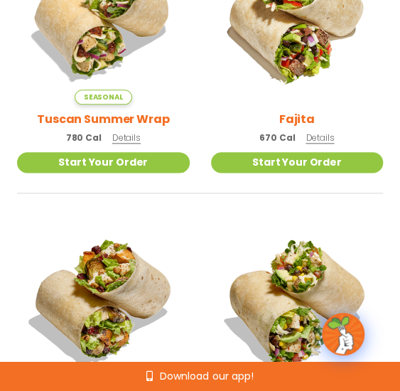
click at [114, 138] on span "Details" at bounding box center [126, 138] width 28 height 12
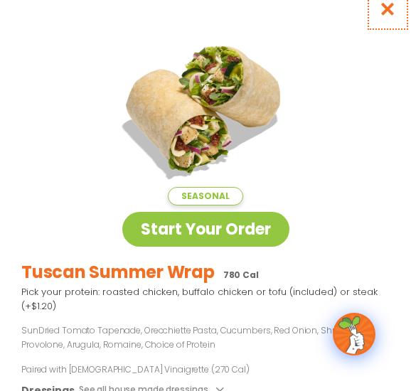
click at [379, 13] on icon "Close modal" at bounding box center [388, 8] width 18 height 15
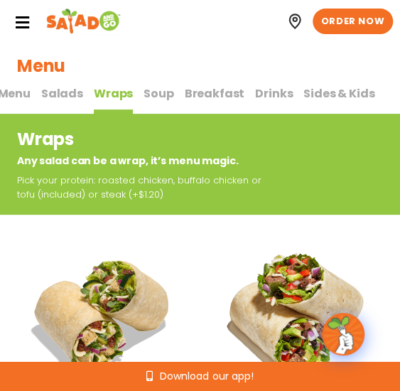
click at [157, 99] on span "Soup" at bounding box center [159, 93] width 30 height 16
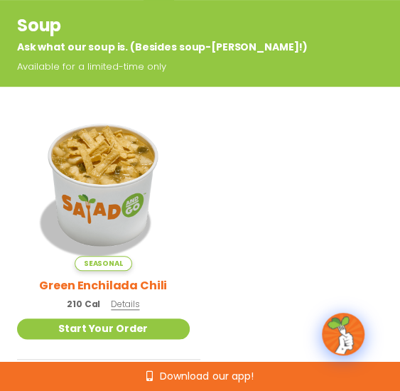
click at [120, 307] on span "Details" at bounding box center [125, 304] width 28 height 12
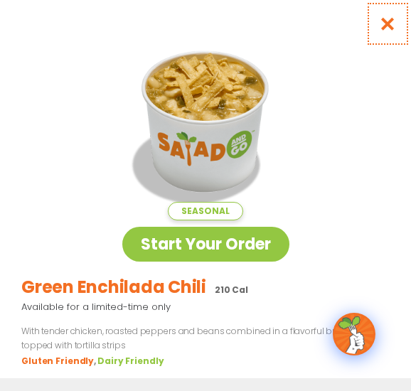
click at [367, 26] on button "Close modal" at bounding box center [388, 24] width 46 height 48
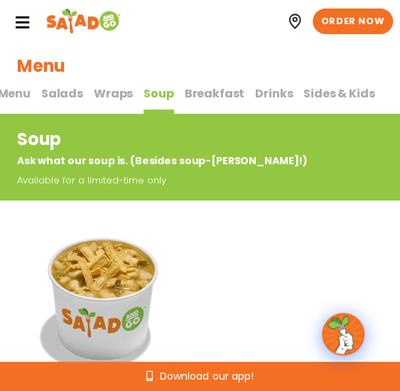
click at [197, 100] on span "Breakfast" at bounding box center [215, 93] width 60 height 16
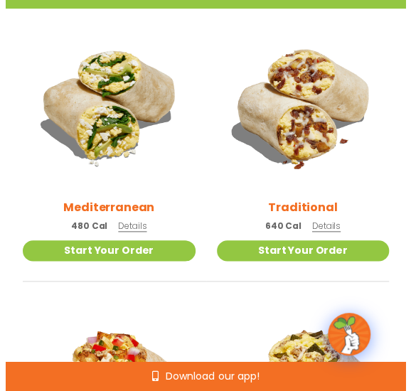
scroll to position [260, 0]
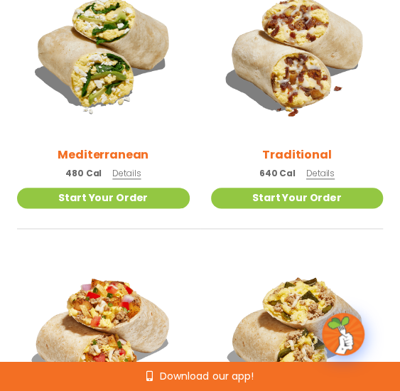
click at [126, 173] on span "Details" at bounding box center [126, 173] width 28 height 12
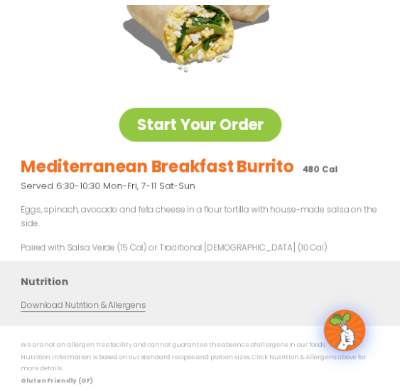
scroll to position [0, 0]
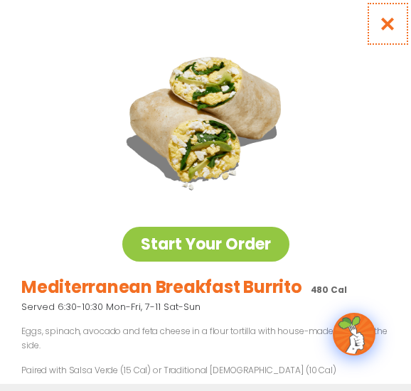
click at [367, 21] on button "Close modal" at bounding box center [388, 24] width 46 height 48
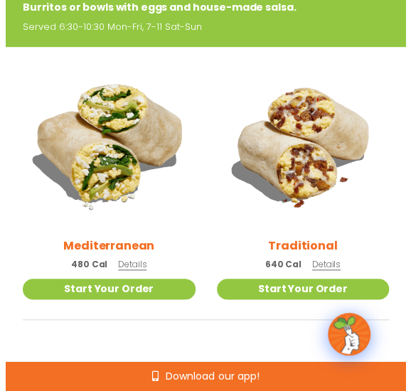
scroll to position [226, 0]
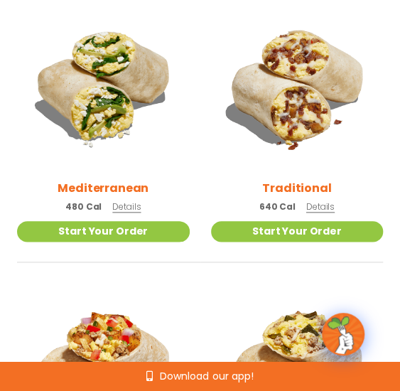
click at [309, 206] on span "Details" at bounding box center [321, 207] width 28 height 12
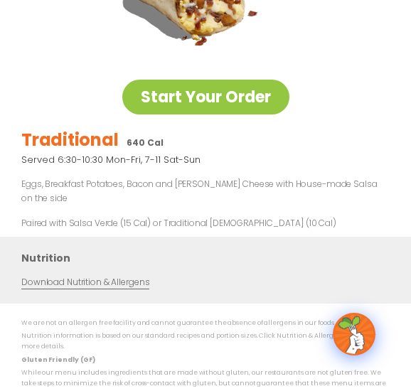
scroll to position [149, 0]
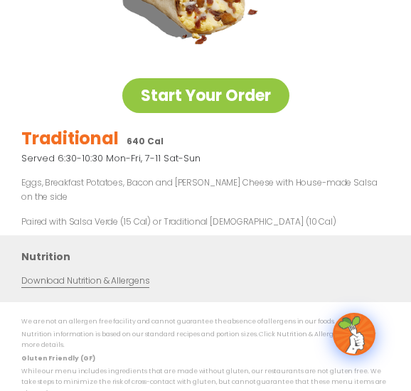
click at [185, 188] on p "Eggs, Breakfast Potatoes, Bacon and [PERSON_NAME] Cheese with House-made Salsa …" at bounding box center [205, 190] width 368 height 29
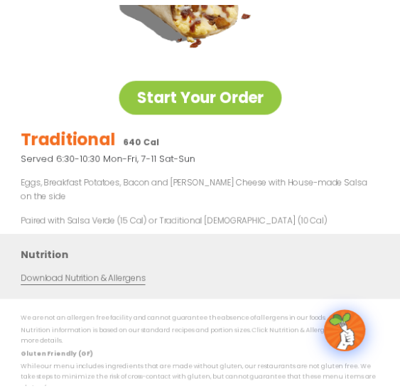
scroll to position [0, 0]
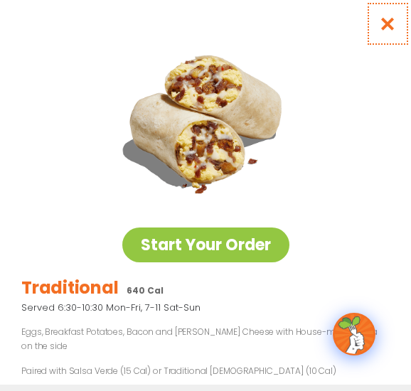
click at [379, 31] on icon "Close modal" at bounding box center [388, 23] width 18 height 15
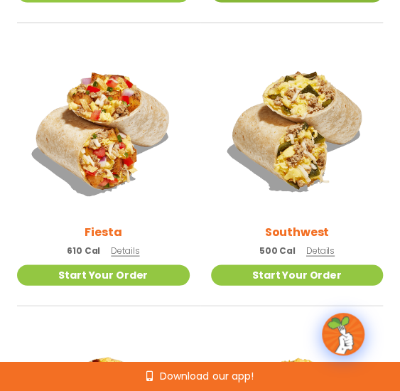
scroll to position [467, 0]
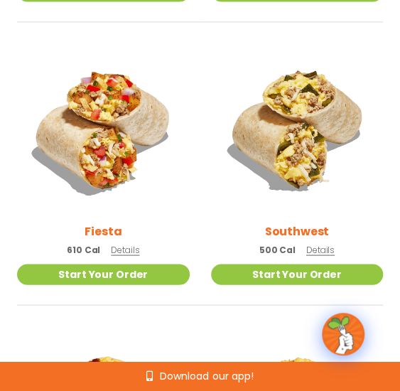
click at [129, 248] on span "Details" at bounding box center [125, 249] width 28 height 12
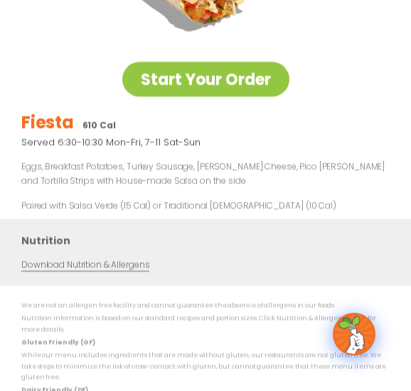
scroll to position [0, 0]
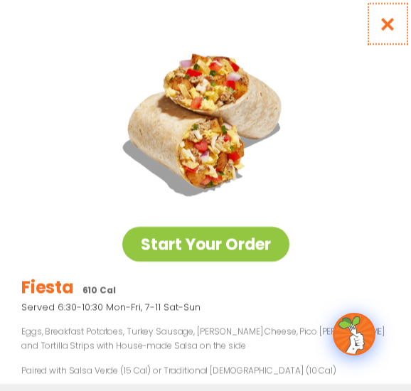
click at [379, 23] on icon "Close modal" at bounding box center [388, 23] width 18 height 15
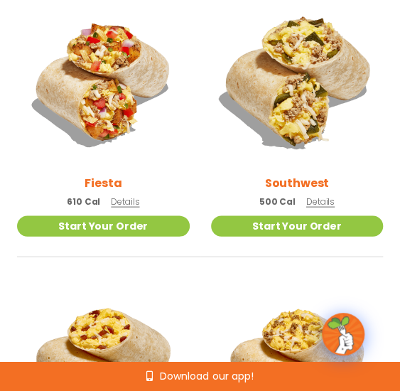
scroll to position [504, 0]
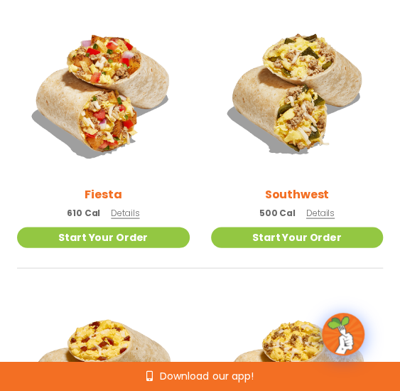
click at [312, 214] on span "Details" at bounding box center [321, 212] width 28 height 12
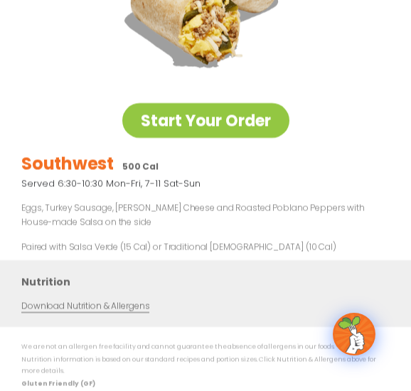
scroll to position [0, 0]
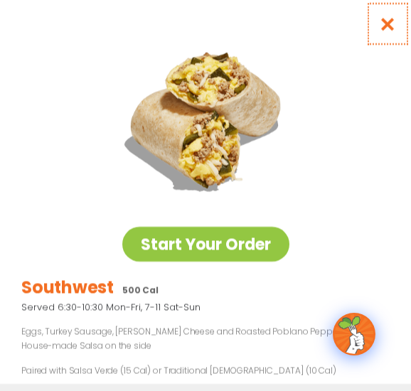
click at [379, 25] on icon "Close modal" at bounding box center [388, 23] width 18 height 15
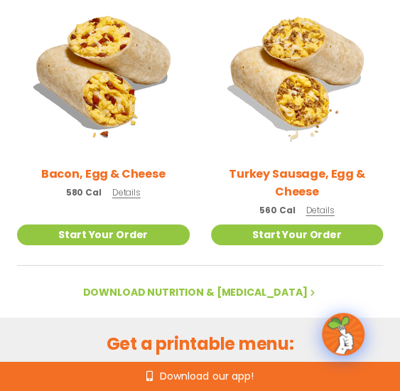
click at [127, 185] on p "580 Cal Details" at bounding box center [103, 192] width 75 height 15
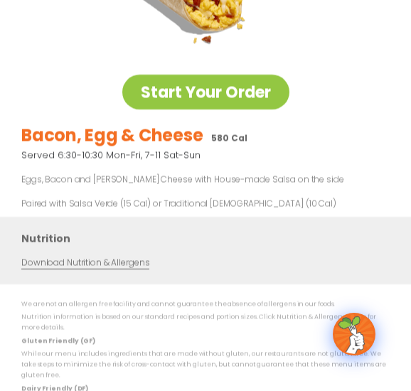
scroll to position [153, 0]
